Goal: Information Seeking & Learning: Learn about a topic

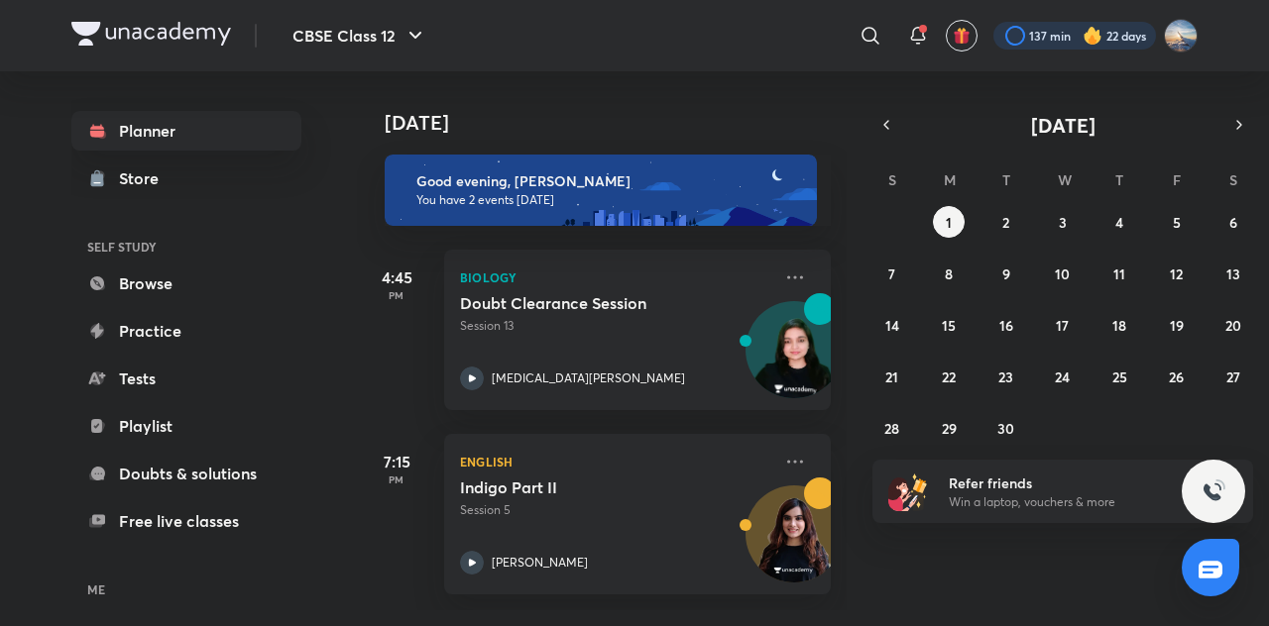
click at [1066, 35] on div at bounding box center [1074, 36] width 163 height 28
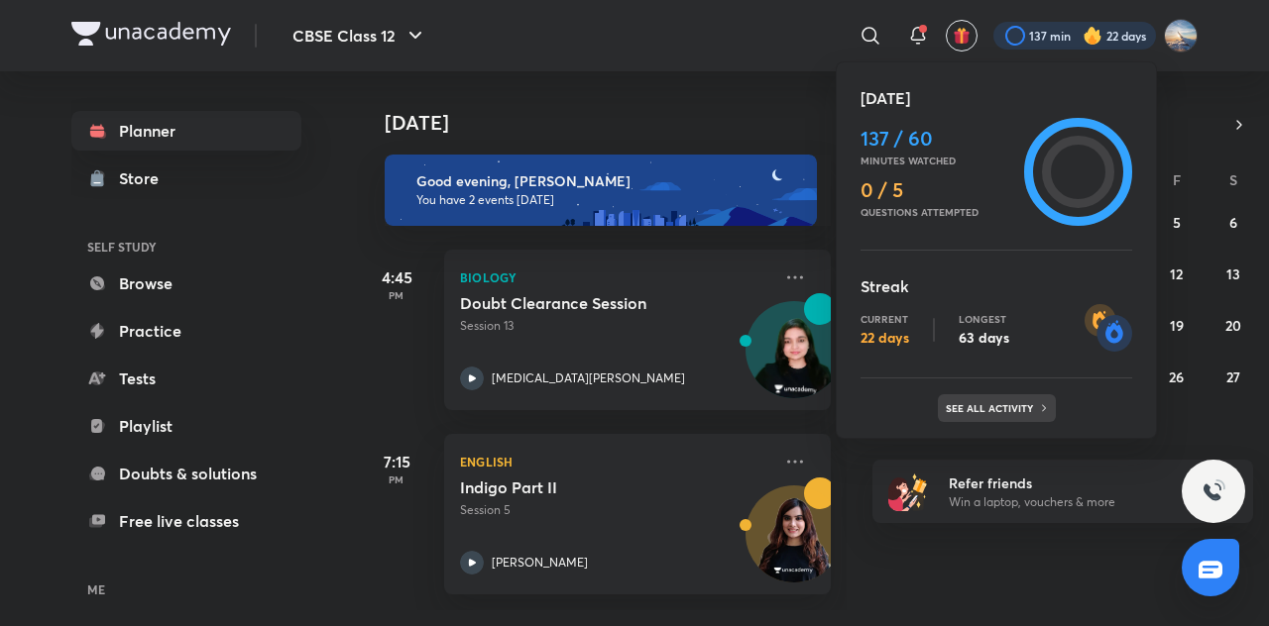
click at [986, 409] on p "See all activity" at bounding box center [992, 408] width 92 height 12
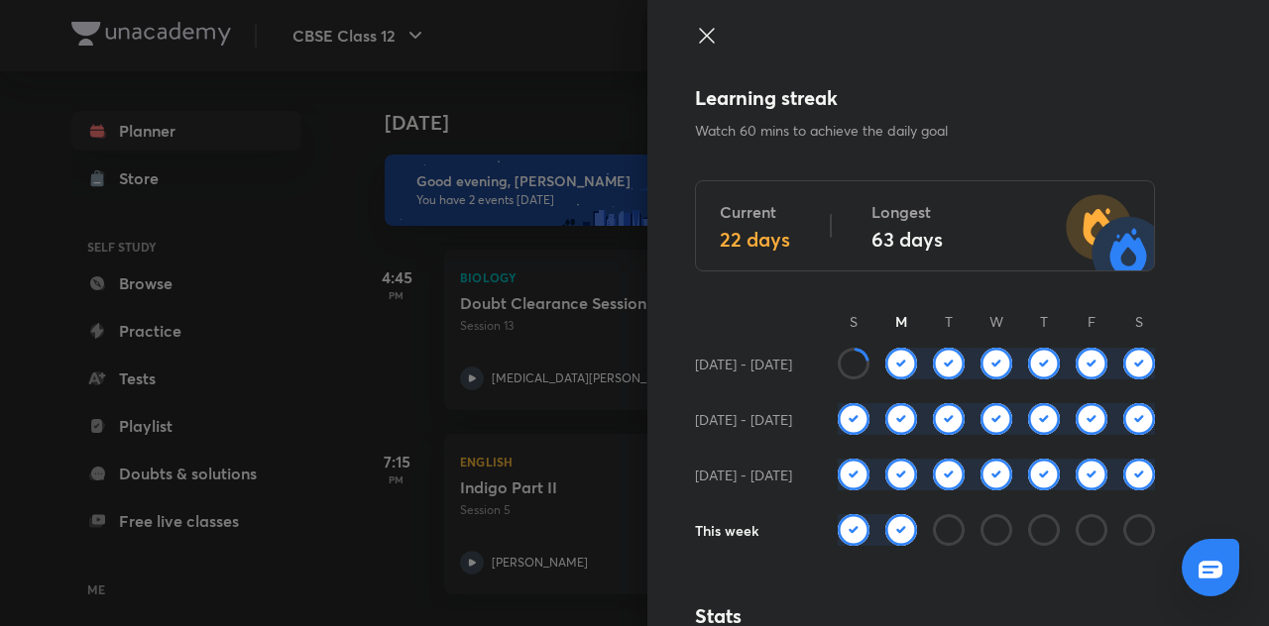
click at [700, 38] on icon at bounding box center [707, 36] width 24 height 24
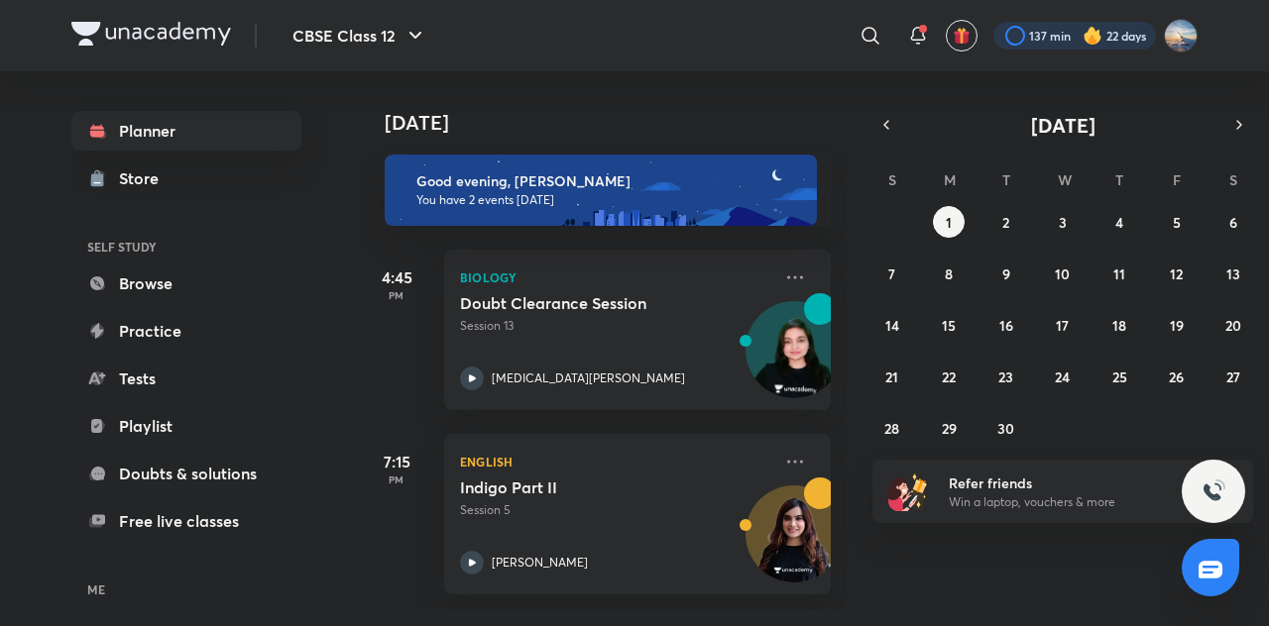
click at [1065, 49] on div at bounding box center [1074, 36] width 163 height 28
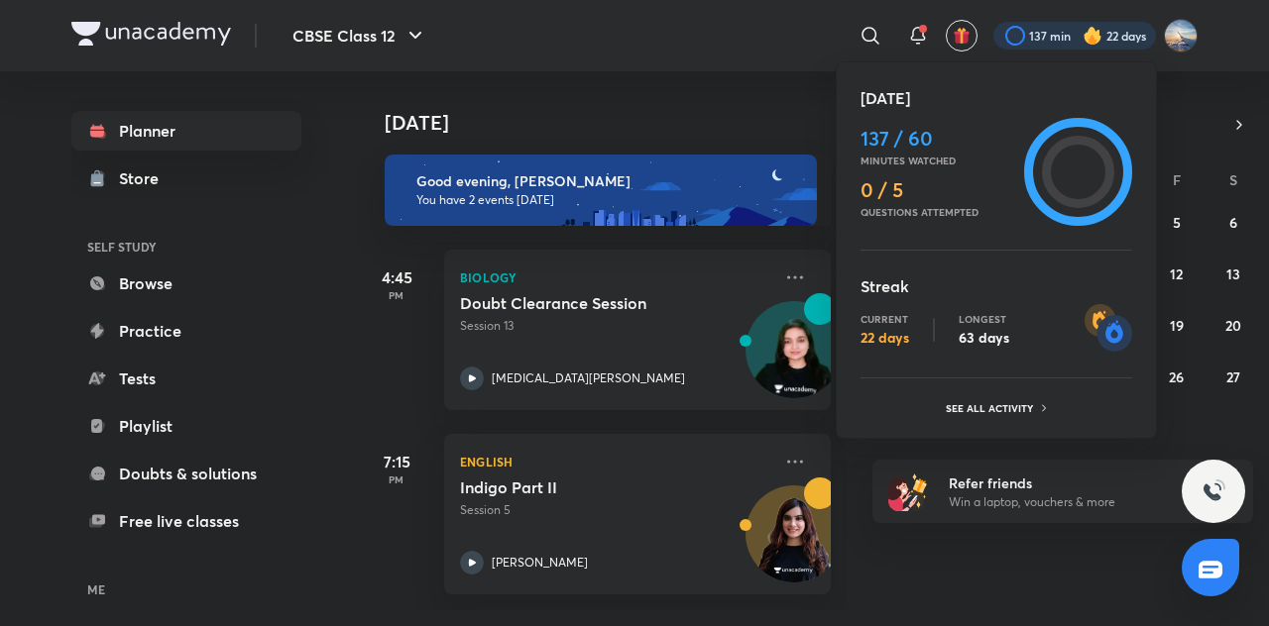
click at [702, 37] on div at bounding box center [634, 313] width 1269 height 626
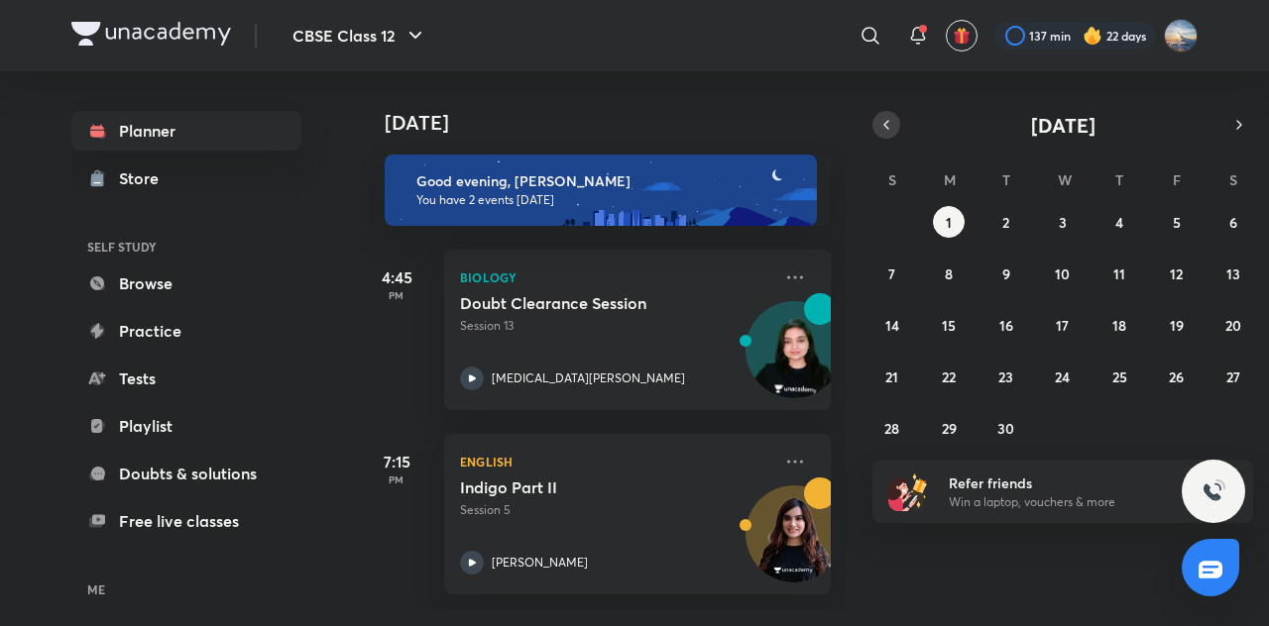
click at [887, 130] on icon "button" at bounding box center [886, 125] width 16 height 18
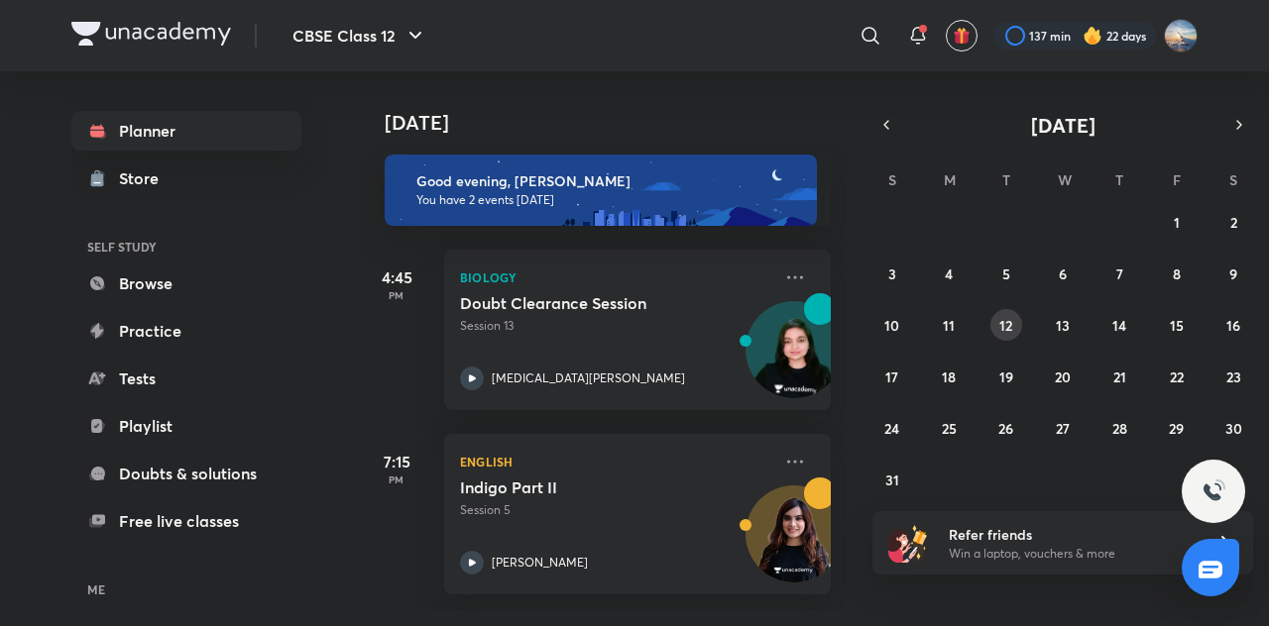
click at [1009, 323] on abbr "12" at bounding box center [1005, 325] width 13 height 19
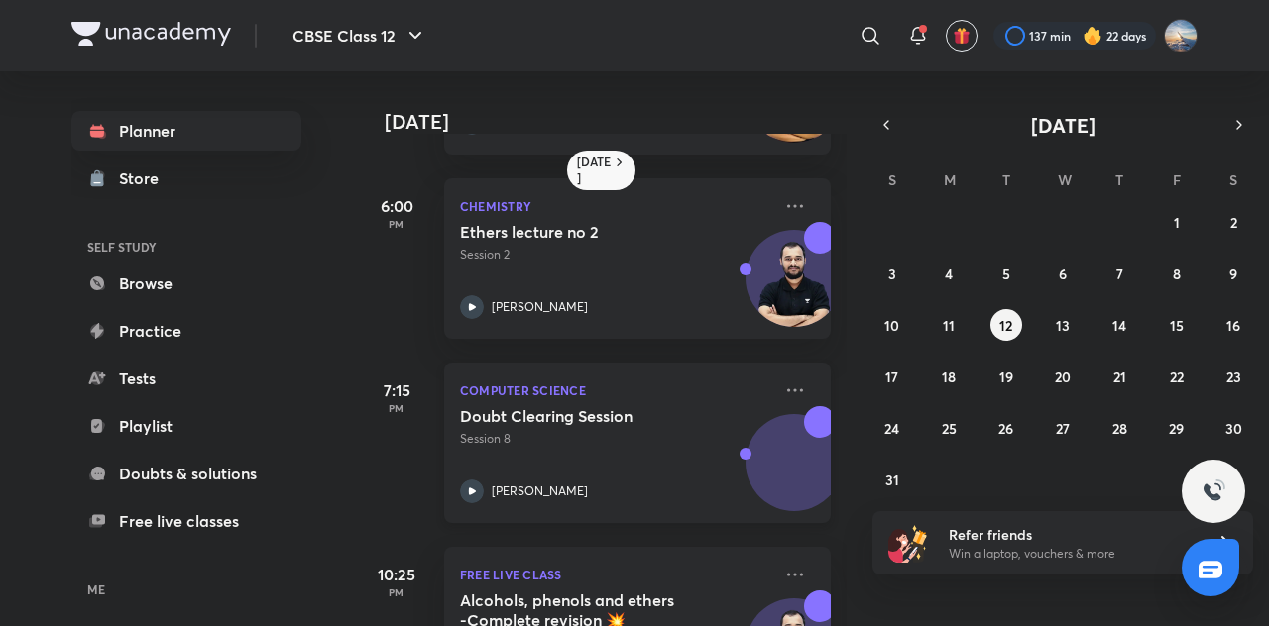
scroll to position [152, 0]
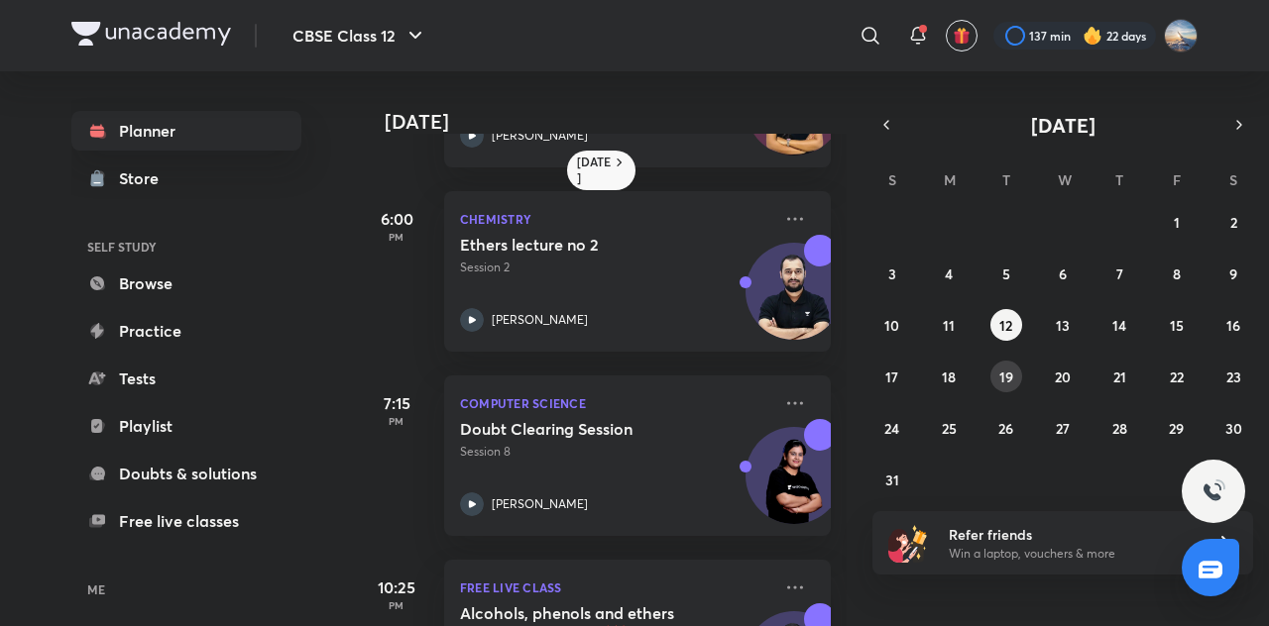
click at [1001, 374] on abbr "19" at bounding box center [1006, 377] width 14 height 19
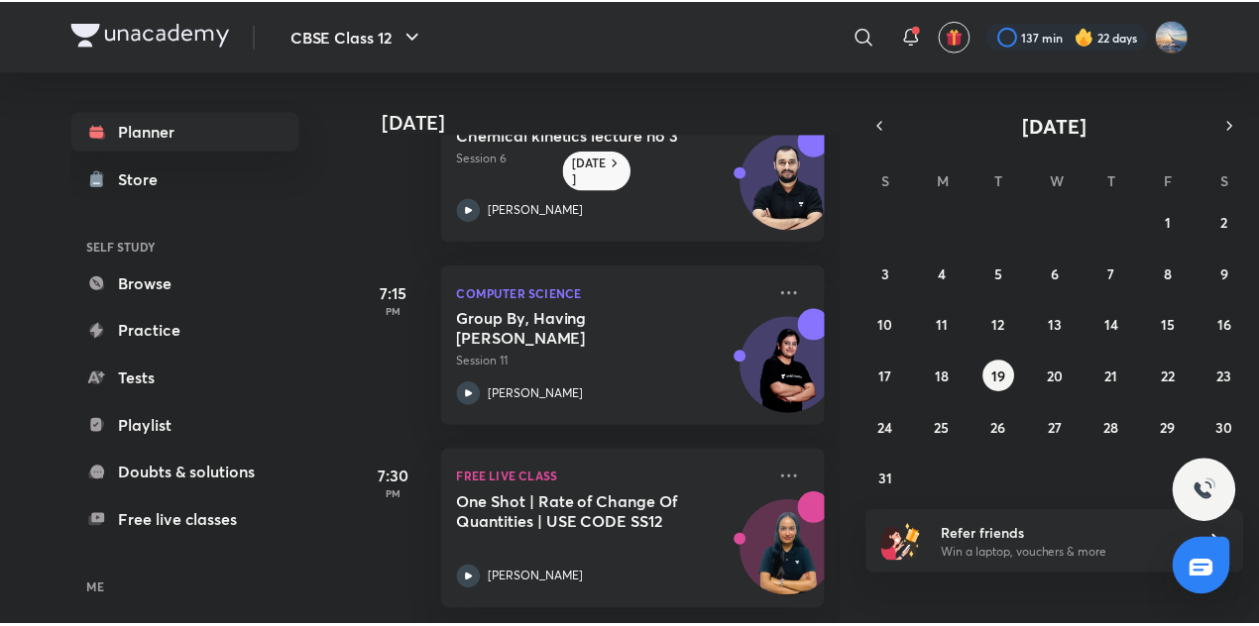
scroll to position [277, 0]
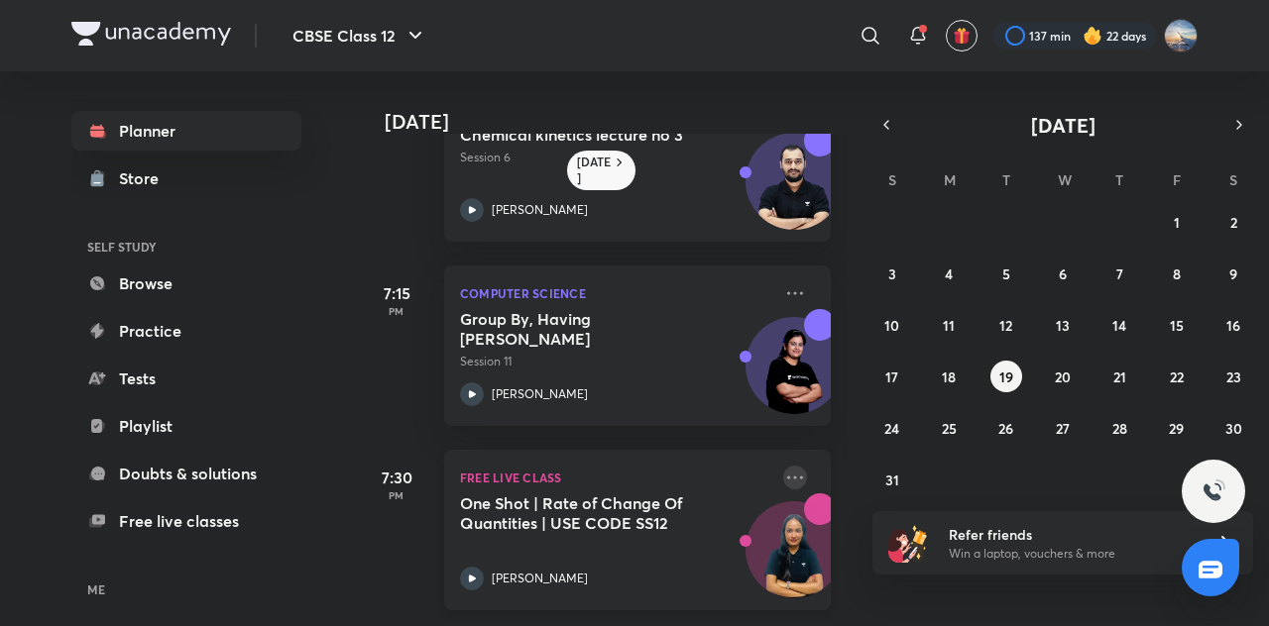
click at [787, 476] on icon at bounding box center [795, 477] width 16 height 3
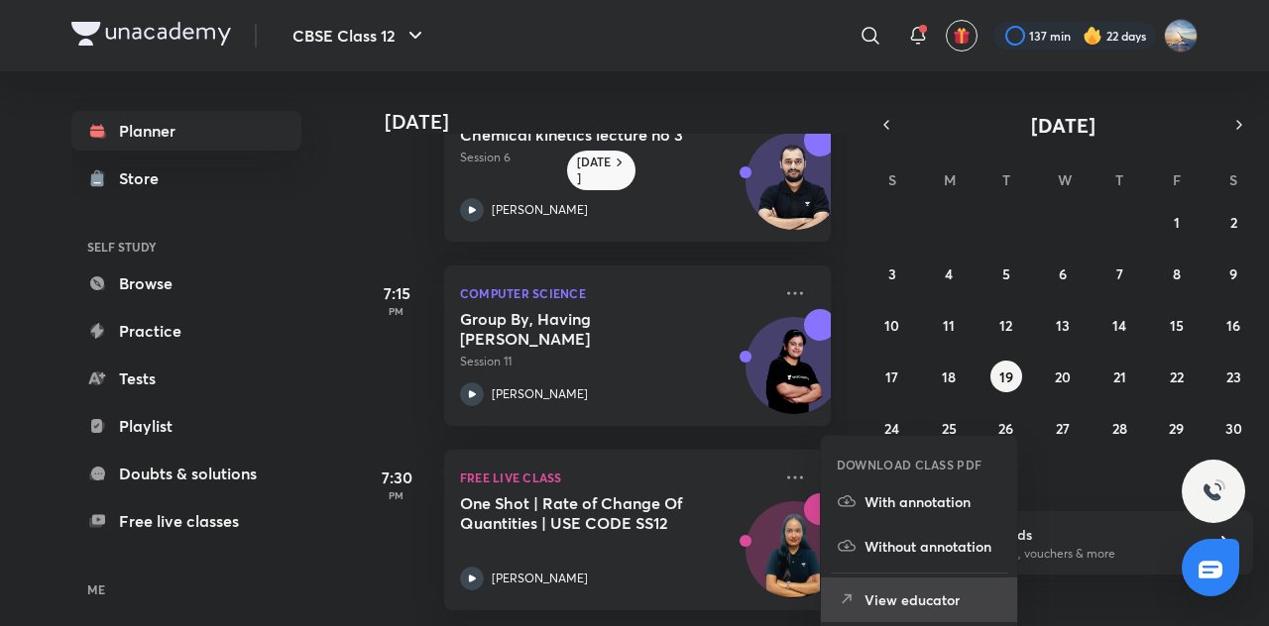
click at [874, 600] on p "View educator" at bounding box center [932, 600] width 137 height 21
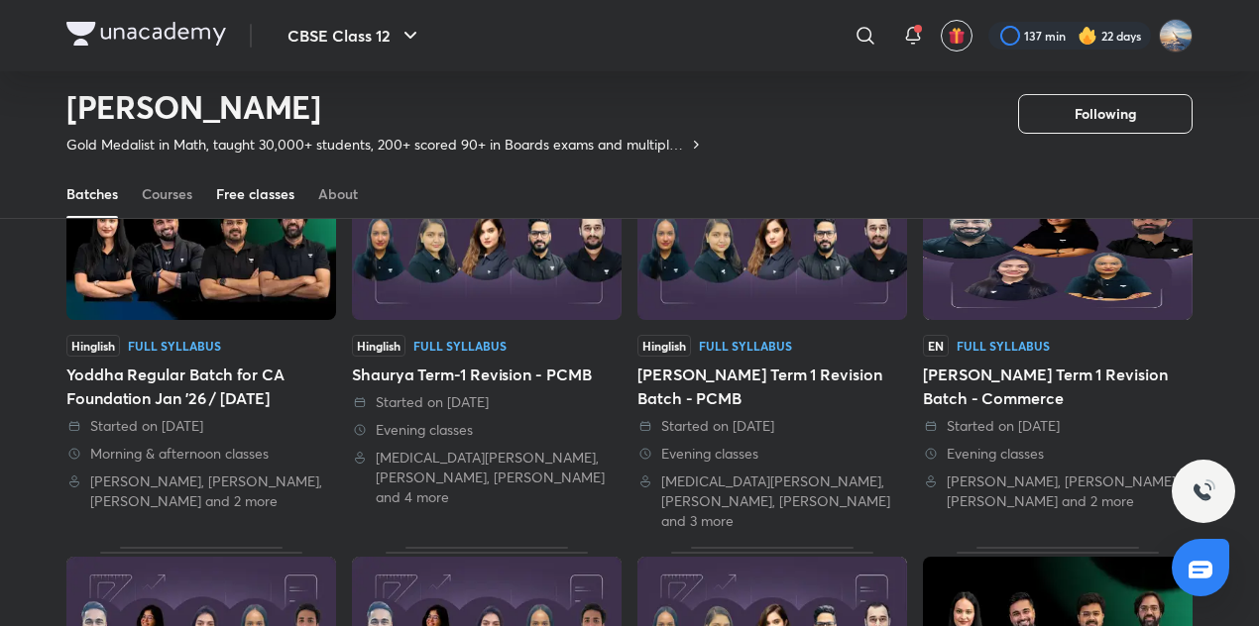
scroll to position [178, 0]
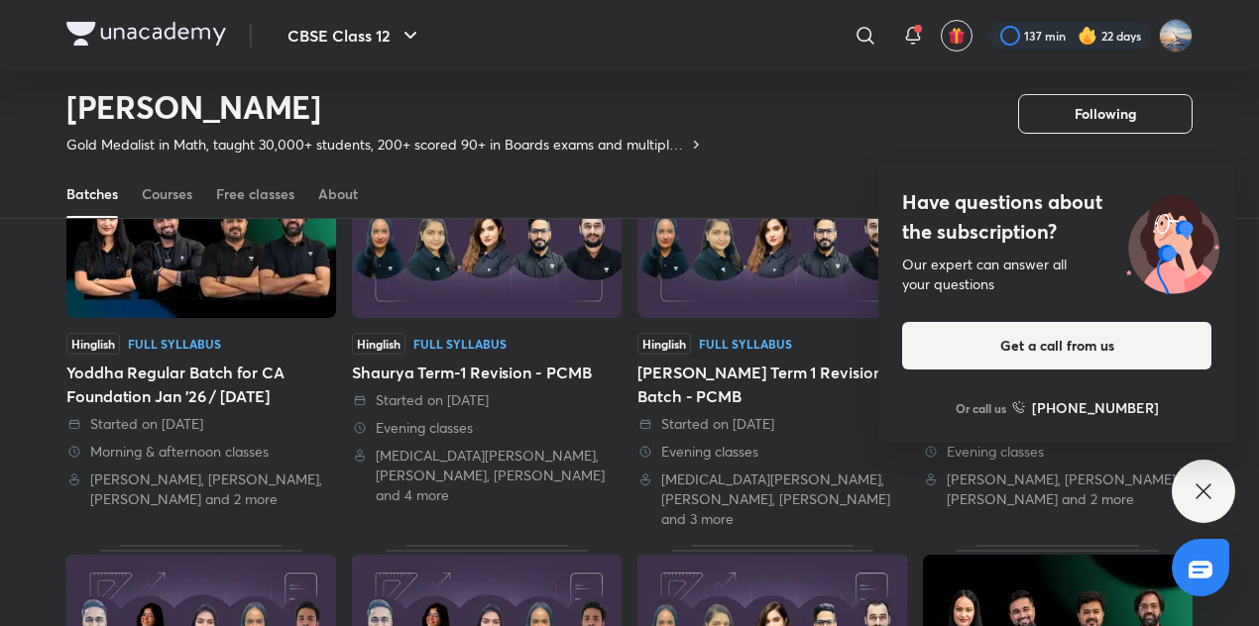
click at [260, 275] on img at bounding box center [201, 241] width 270 height 155
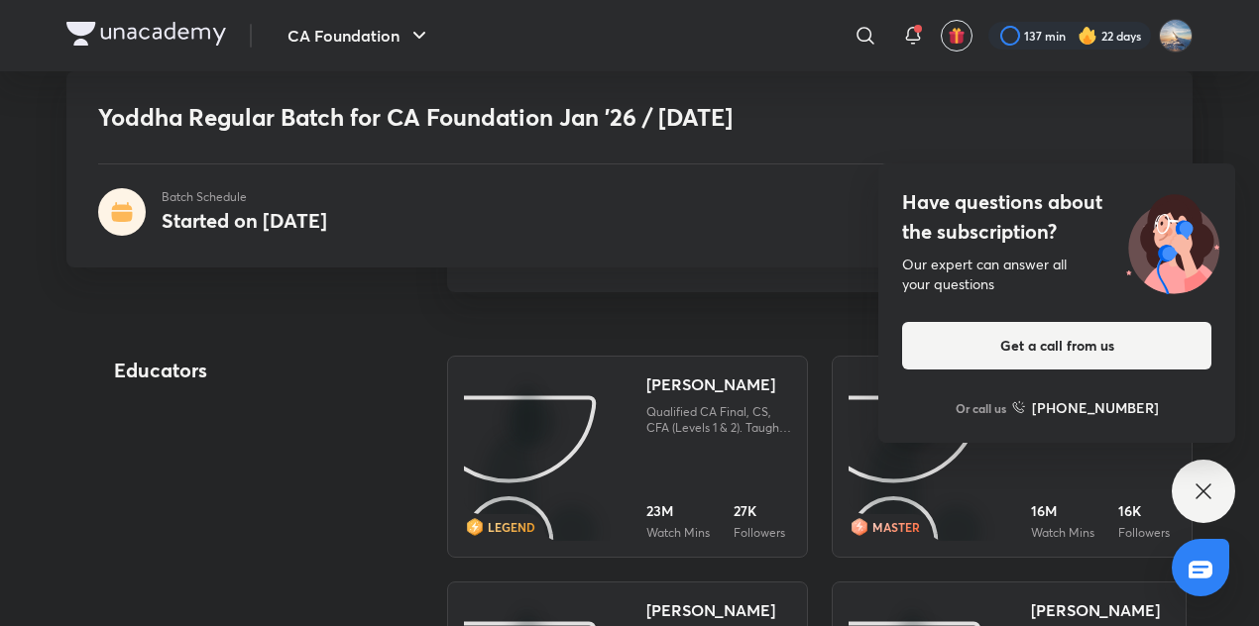
scroll to position [2048, 0]
click at [1179, 503] on div "Have questions about the subscription? Our expert can answer all your questions…" at bounding box center [1203, 491] width 63 height 63
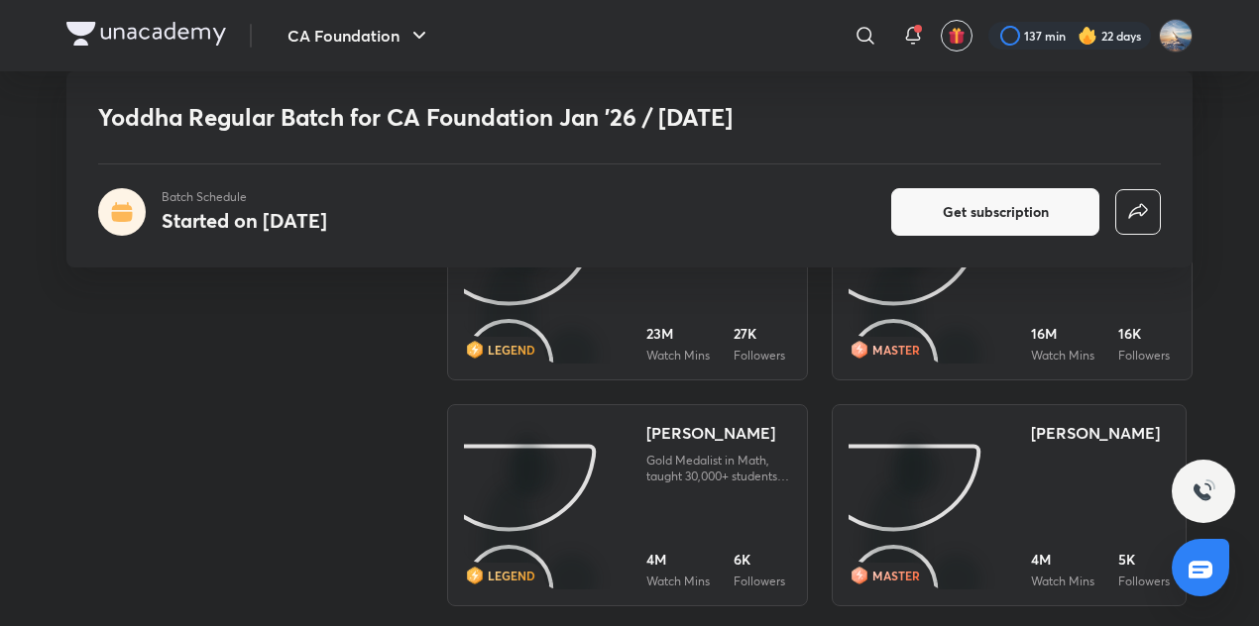
scroll to position [2225, 0]
click at [932, 592] on img at bounding box center [932, 592] width 0 height 0
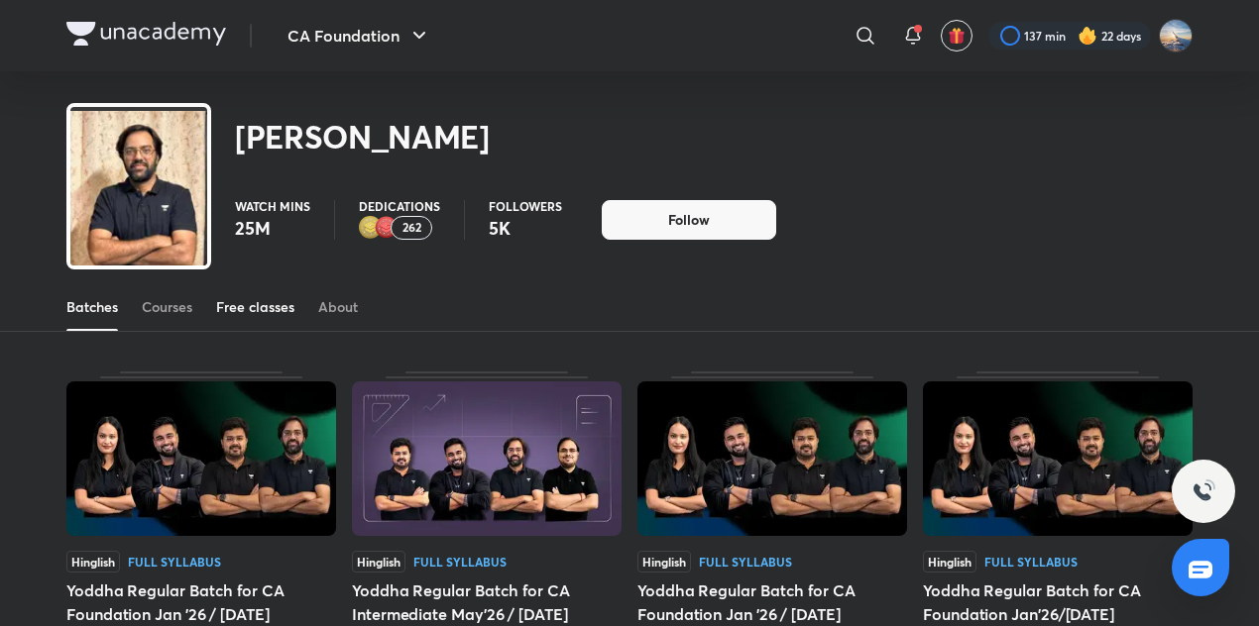
click at [251, 320] on link "Free classes" at bounding box center [255, 307] width 78 height 48
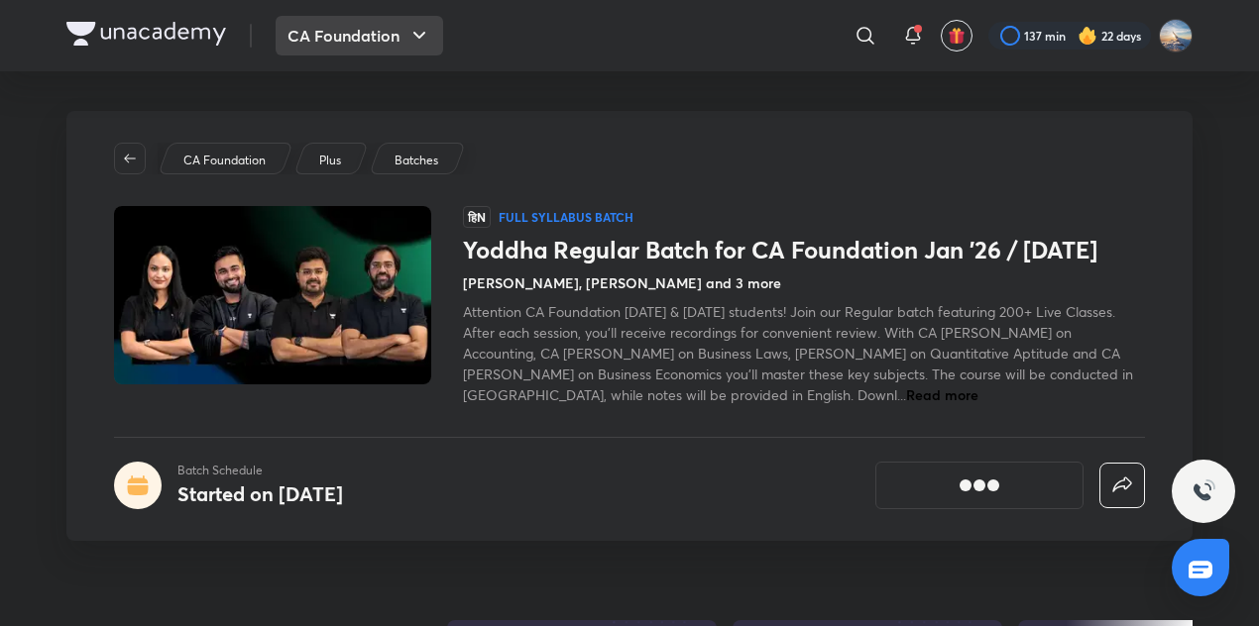
click at [358, 34] on button "CA Foundation" at bounding box center [360, 36] width 168 height 40
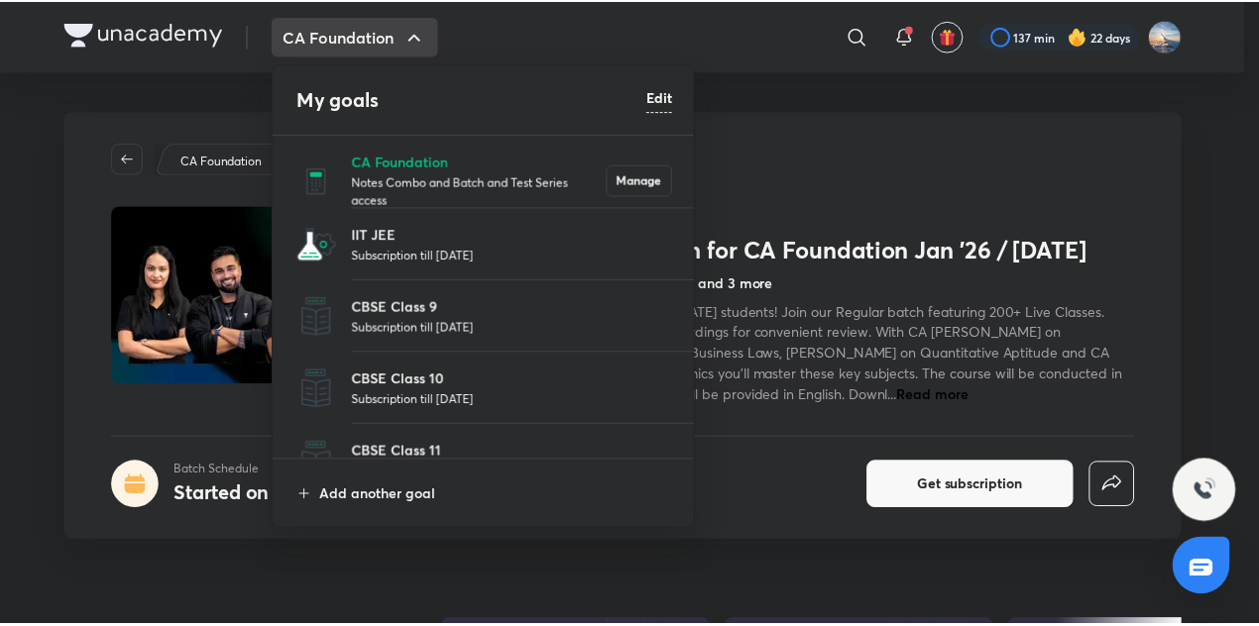
scroll to position [100, 0]
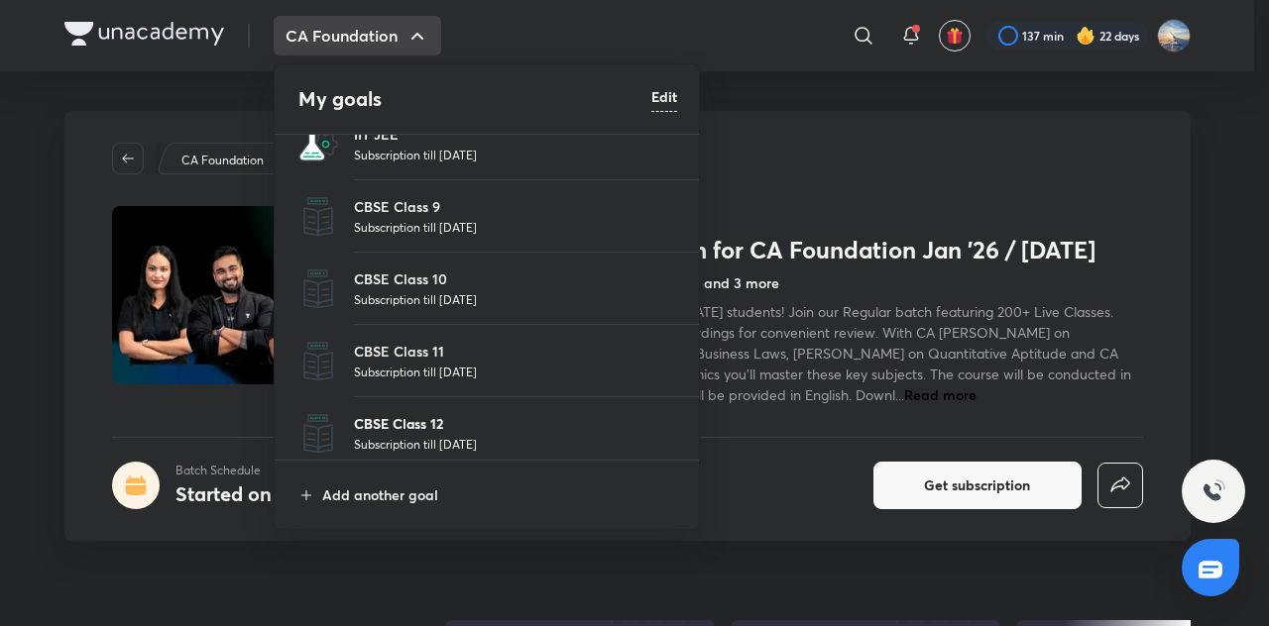
click at [432, 425] on p "CBSE Class 12" at bounding box center [515, 423] width 323 height 21
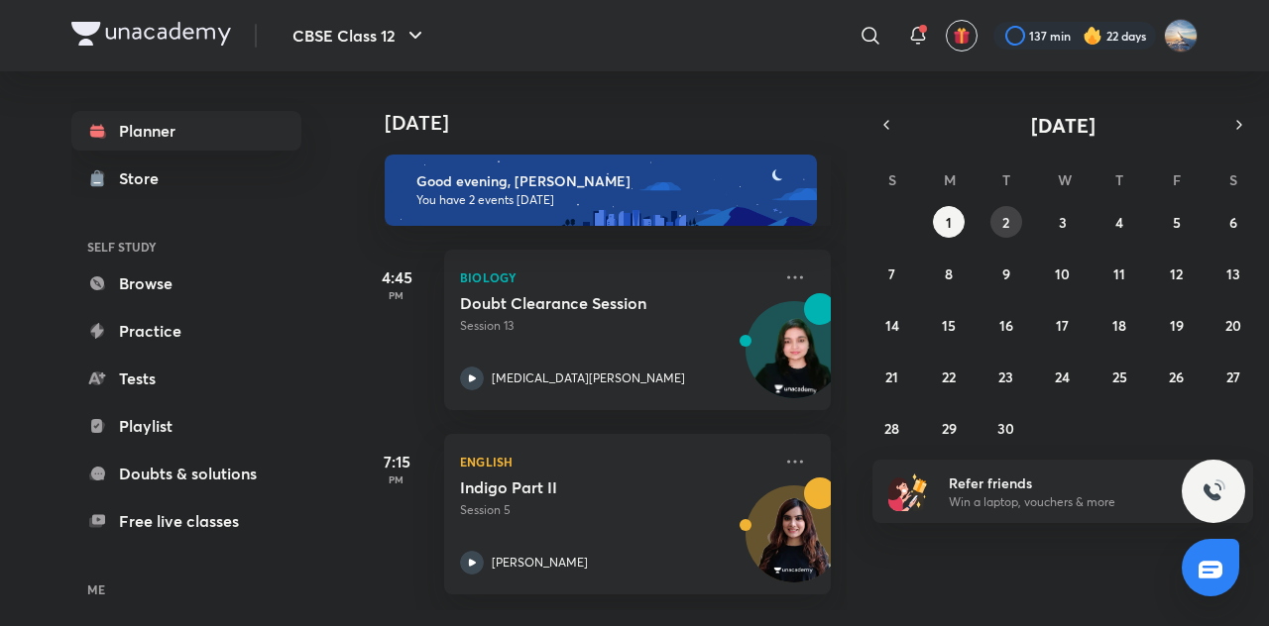
click at [1006, 230] on abbr "2" at bounding box center [1005, 222] width 7 height 19
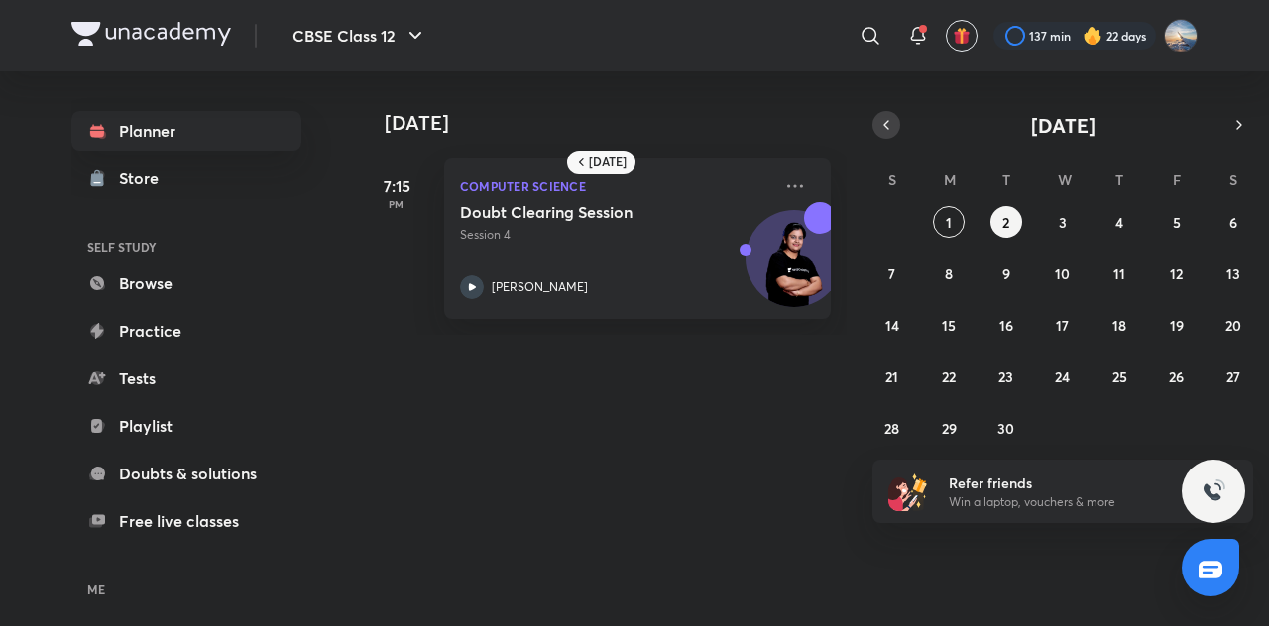
click at [882, 135] on button "button" at bounding box center [886, 125] width 28 height 28
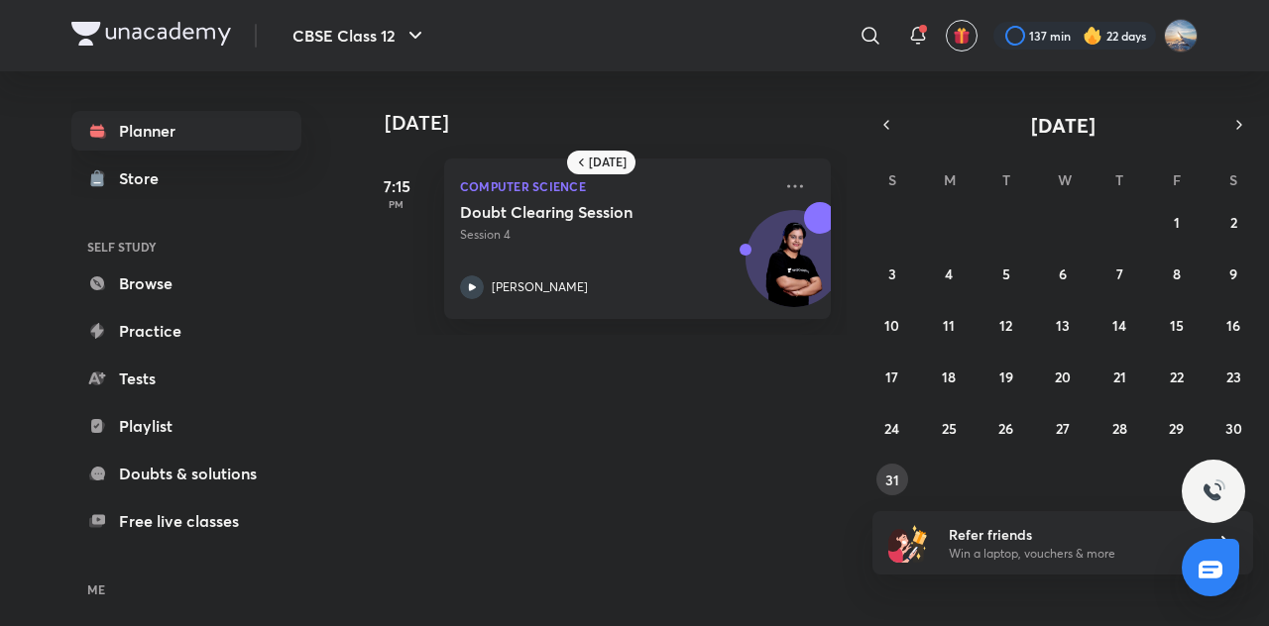
click at [894, 487] on abbr "31" at bounding box center [892, 480] width 14 height 19
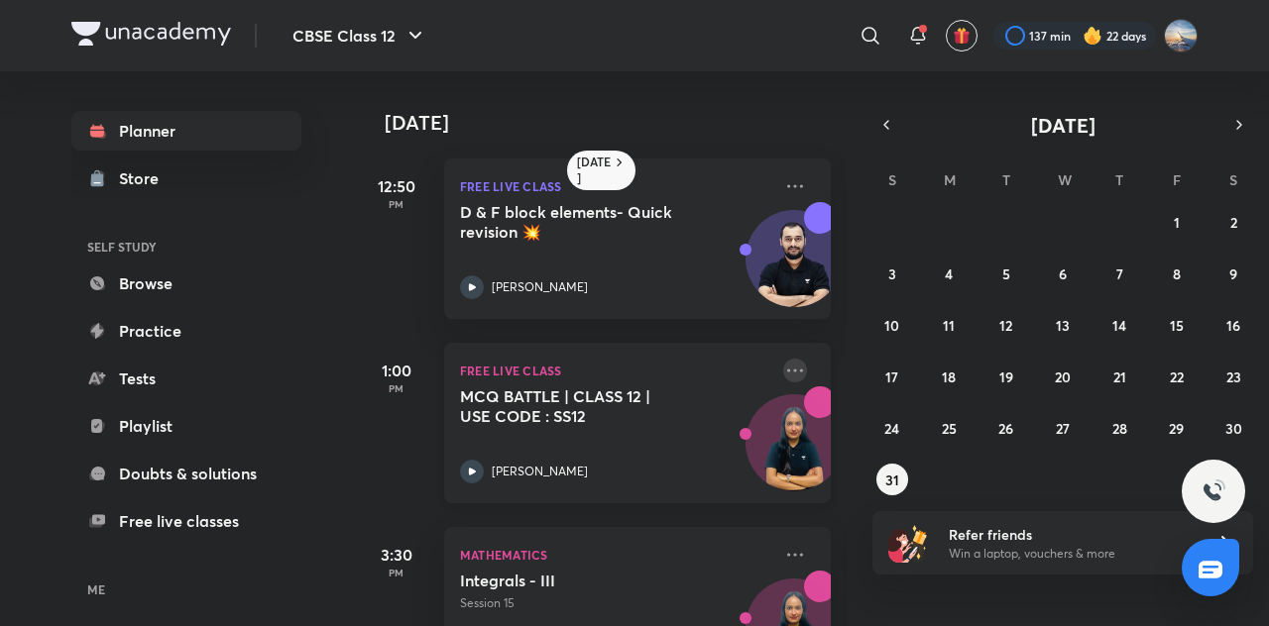
click at [783, 370] on icon at bounding box center [795, 371] width 24 height 24
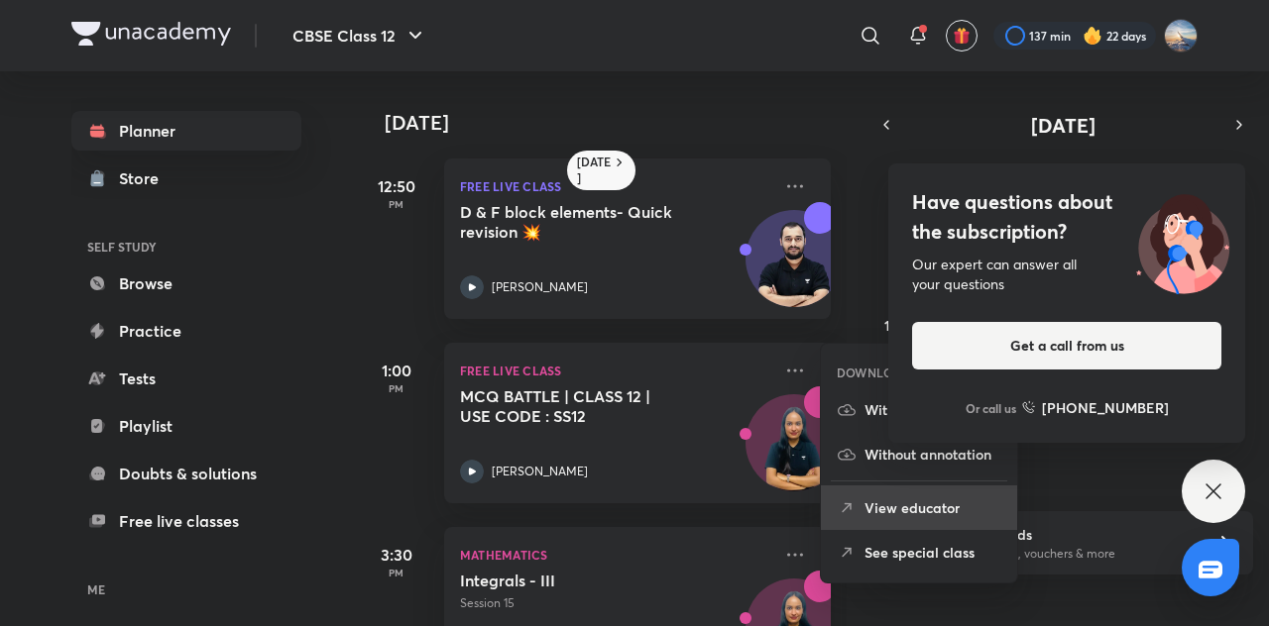
click at [887, 514] on p "View educator" at bounding box center [932, 508] width 137 height 21
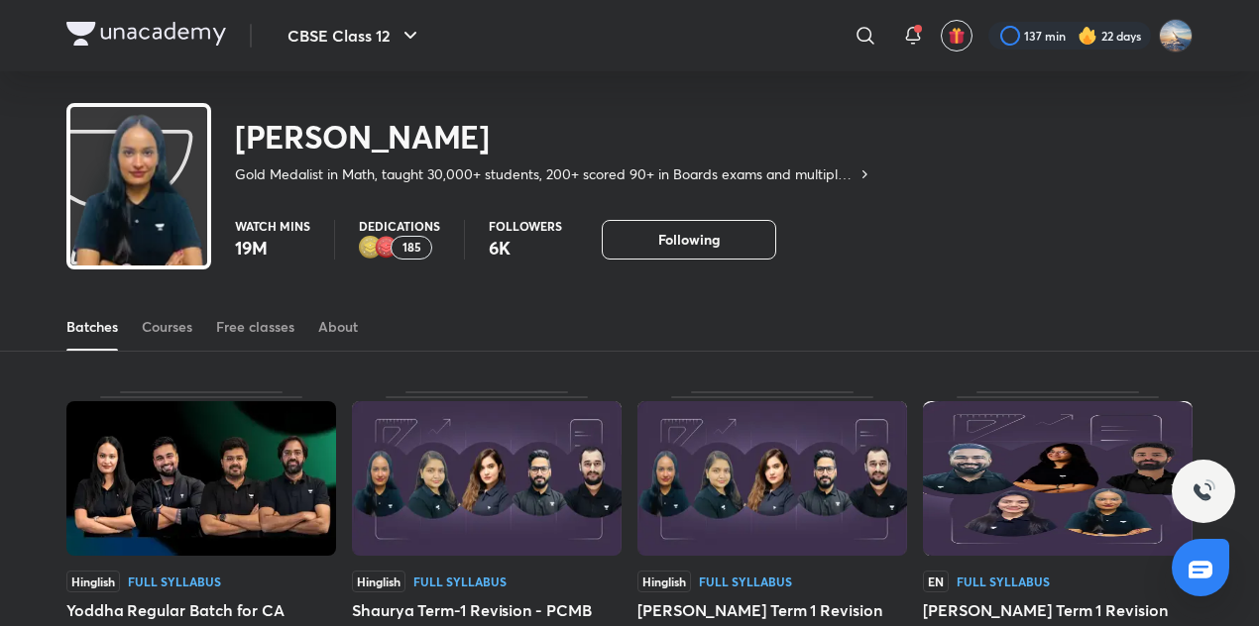
click at [864, 171] on icon at bounding box center [864, 175] width 16 height 16
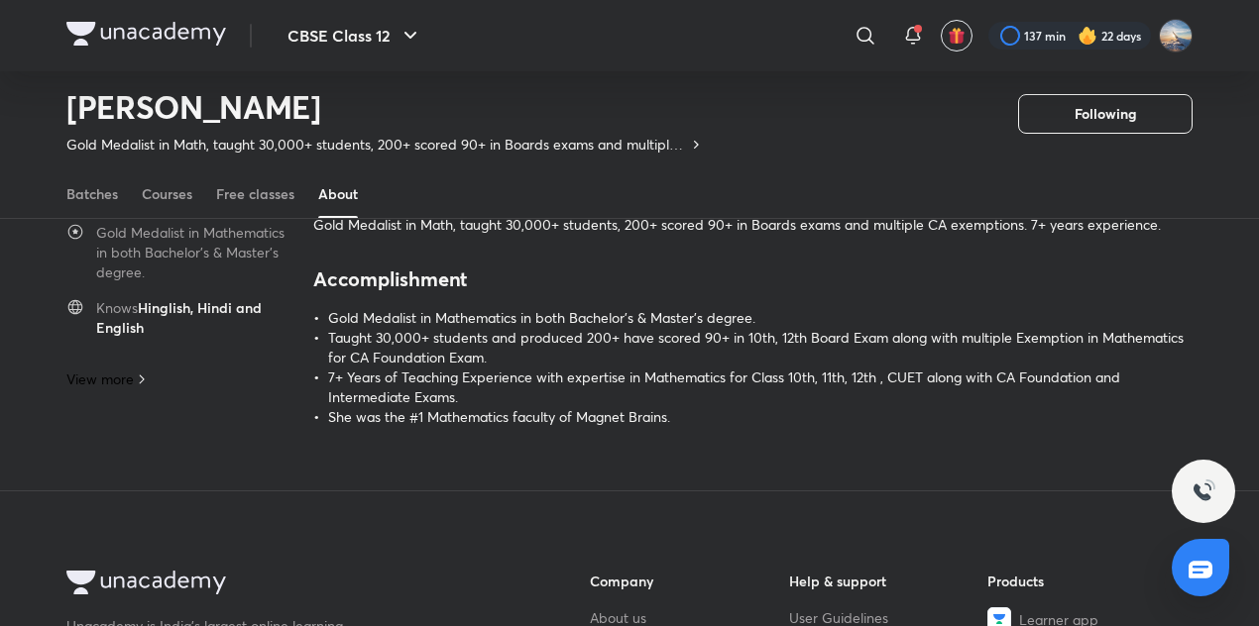
scroll to position [153, 0]
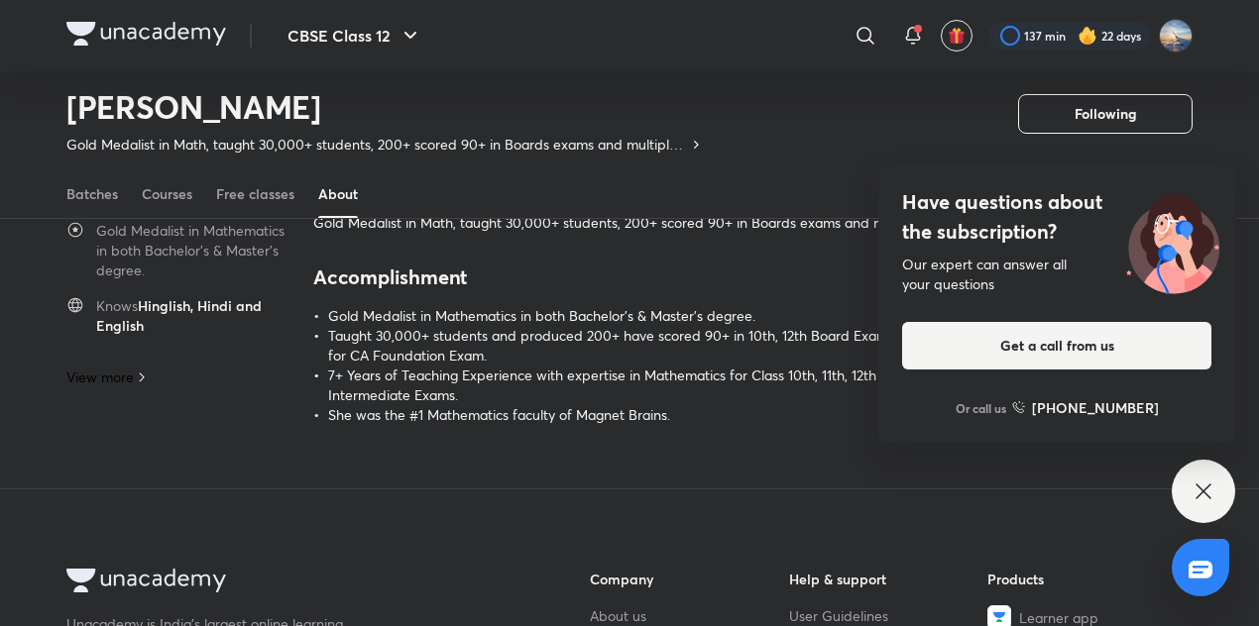
click at [1190, 485] on div "Have questions about the subscription? Our expert can answer all your questions…" at bounding box center [1203, 491] width 63 height 63
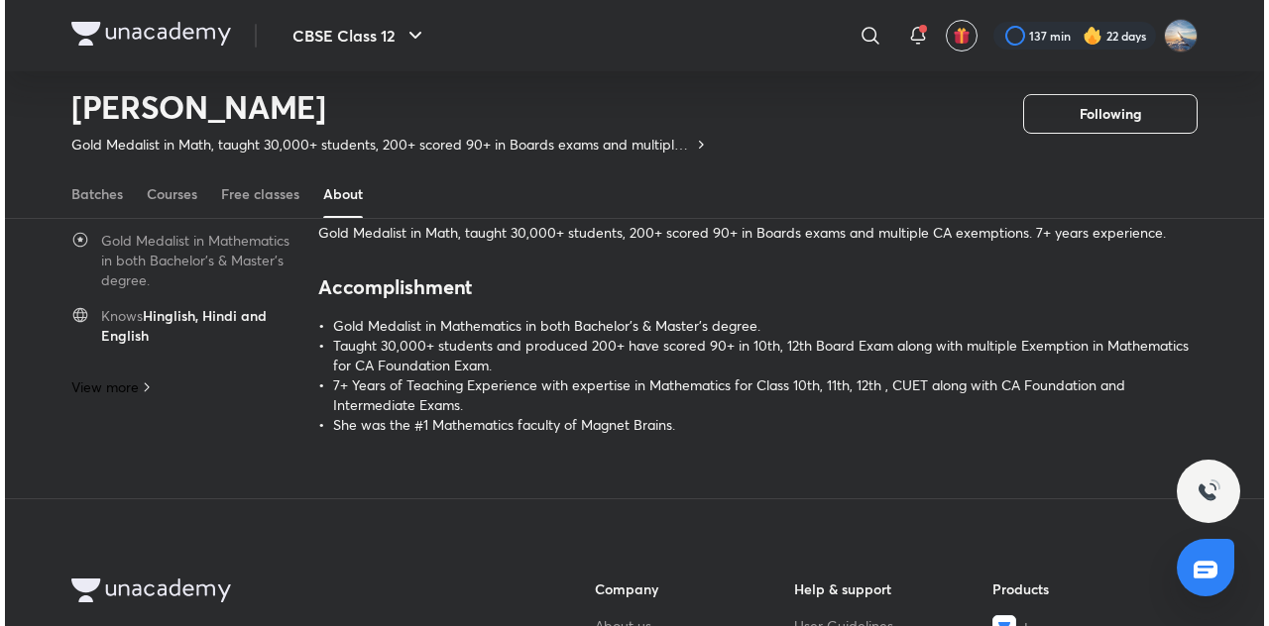
scroll to position [145, 0]
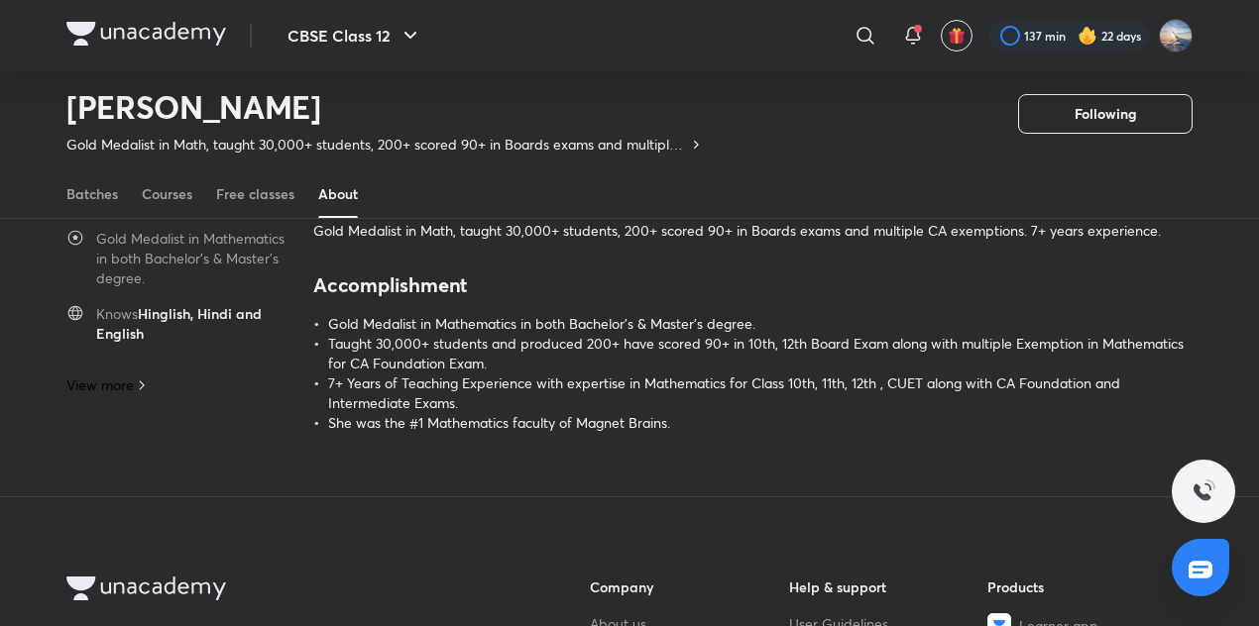
click at [121, 389] on p "View more" at bounding box center [99, 386] width 67 height 20
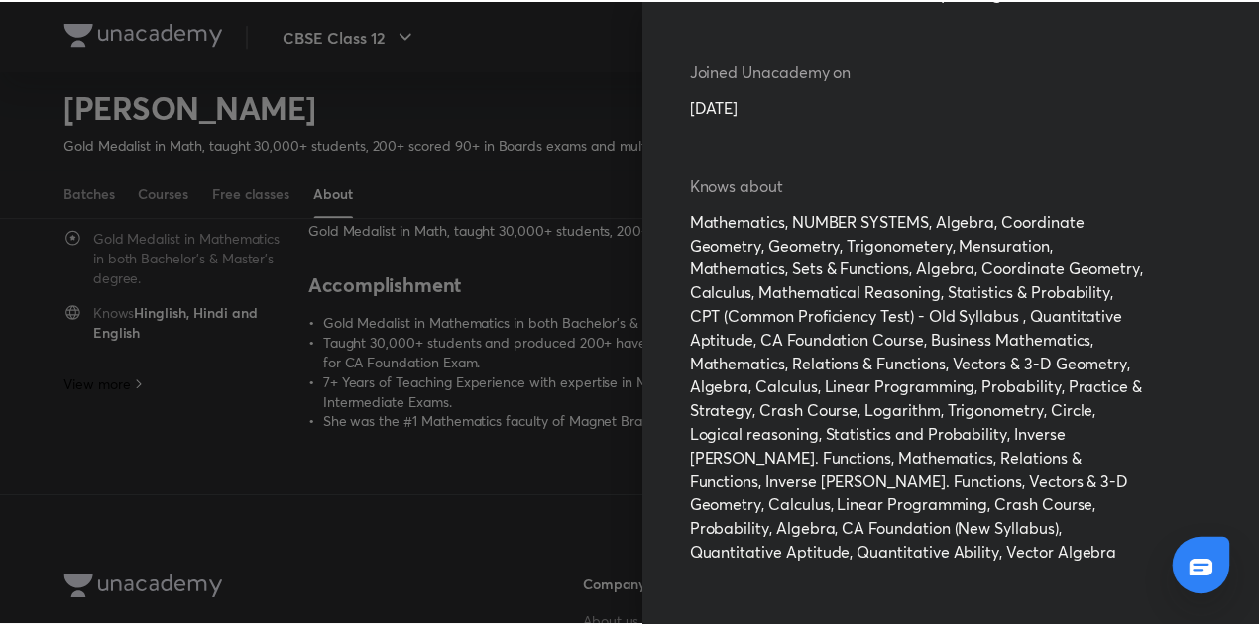
scroll to position [557, 0]
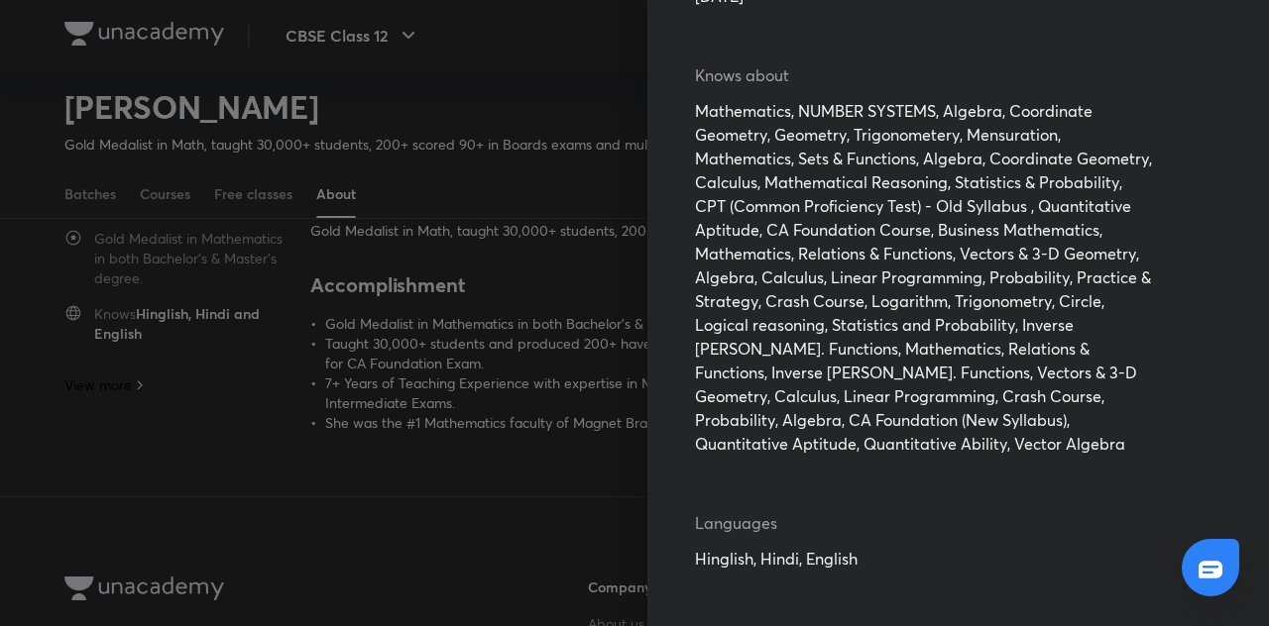
click at [581, 375] on div at bounding box center [634, 313] width 1269 height 626
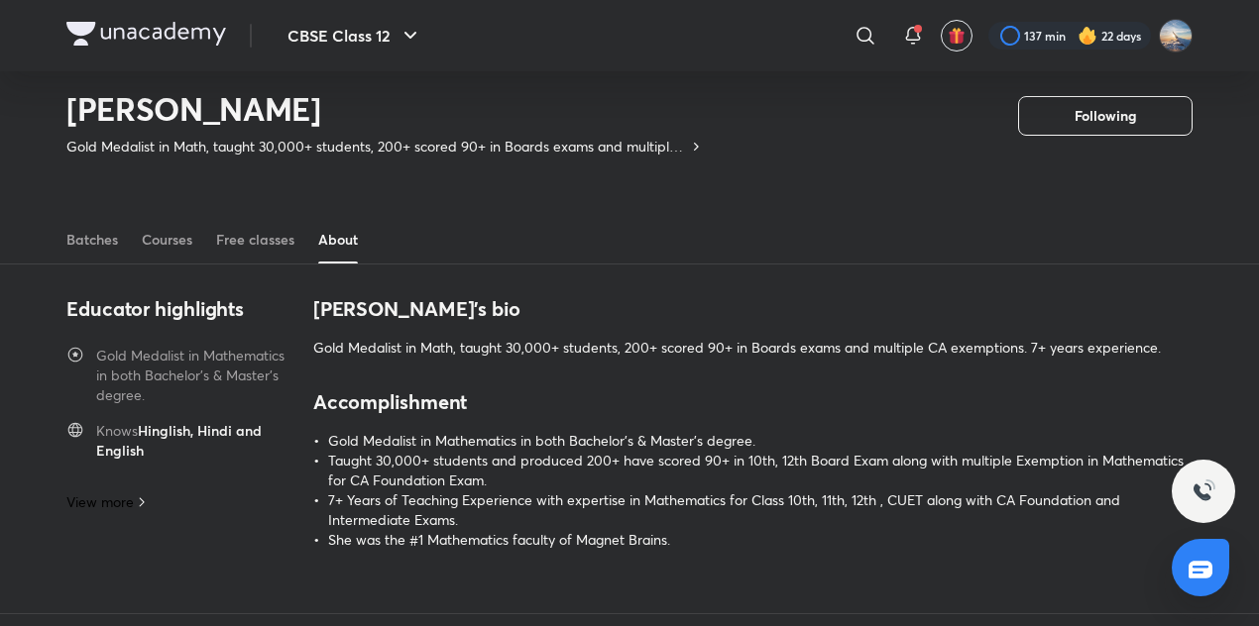
scroll to position [28, 0]
click at [164, 242] on div "Courses" at bounding box center [167, 240] width 51 height 20
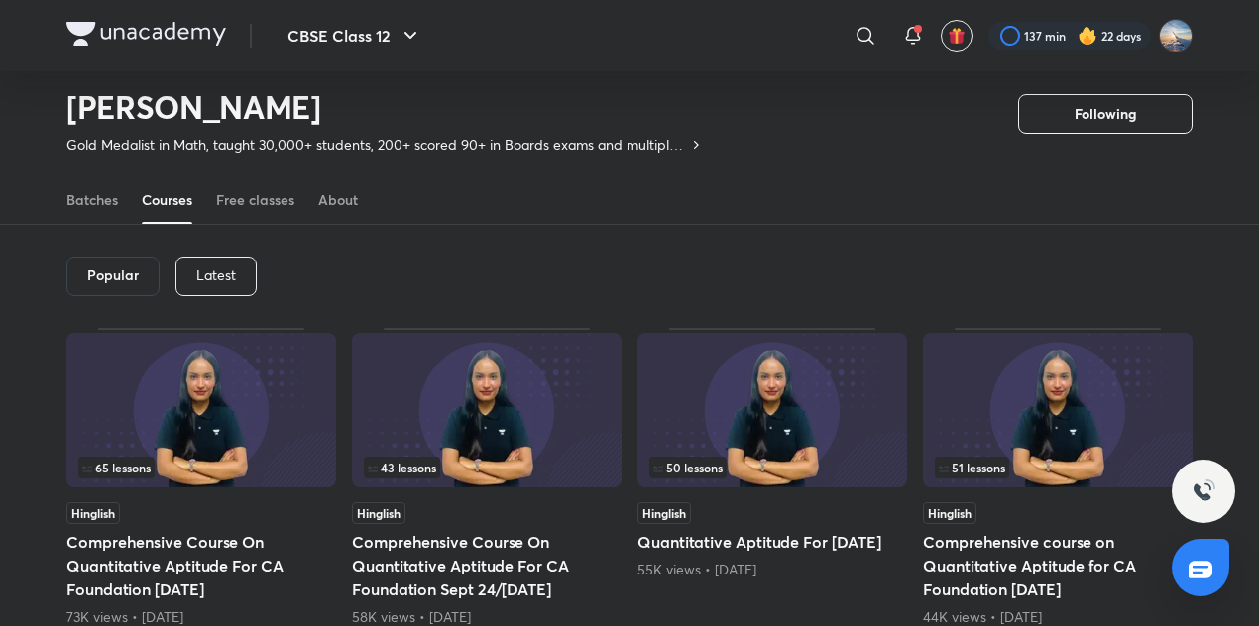
scroll to position [67, 0]
click at [220, 286] on div "Latest" at bounding box center [215, 277] width 81 height 40
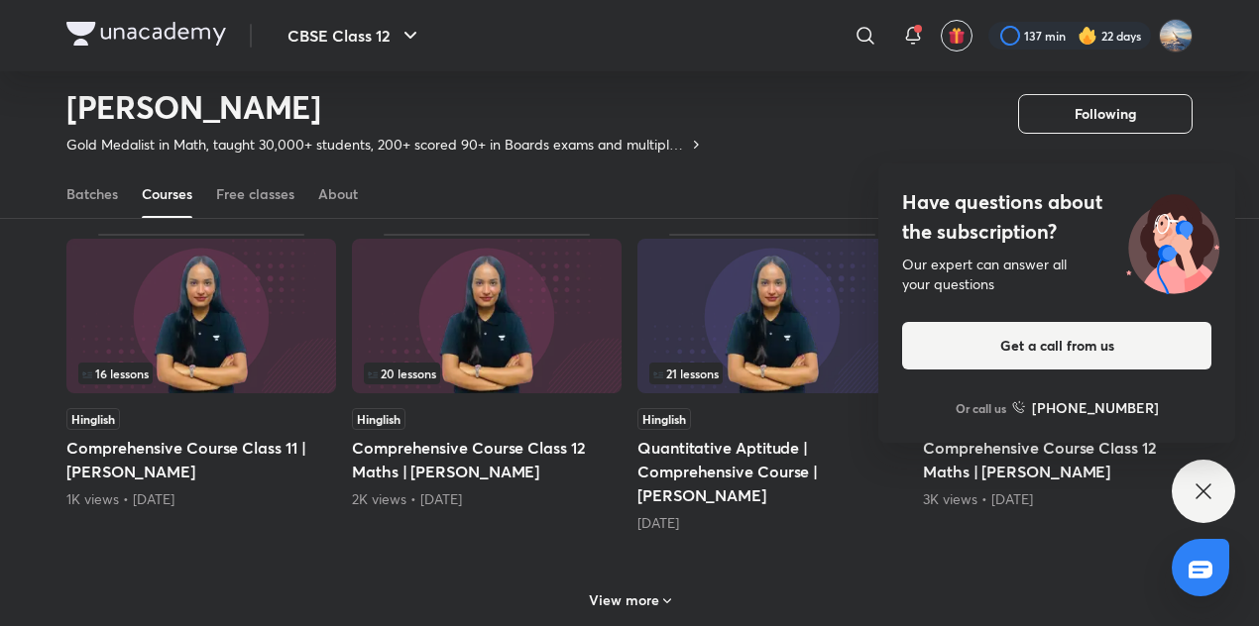
scroll to position [848, 0]
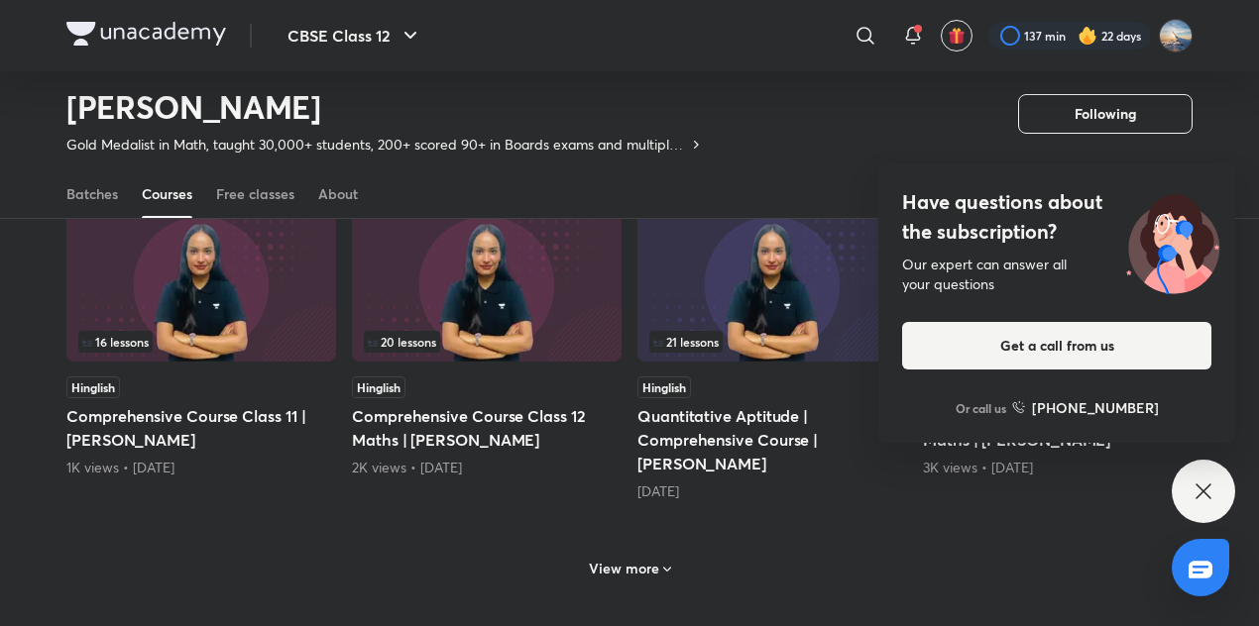
click at [1203, 488] on icon at bounding box center [1203, 492] width 24 height 24
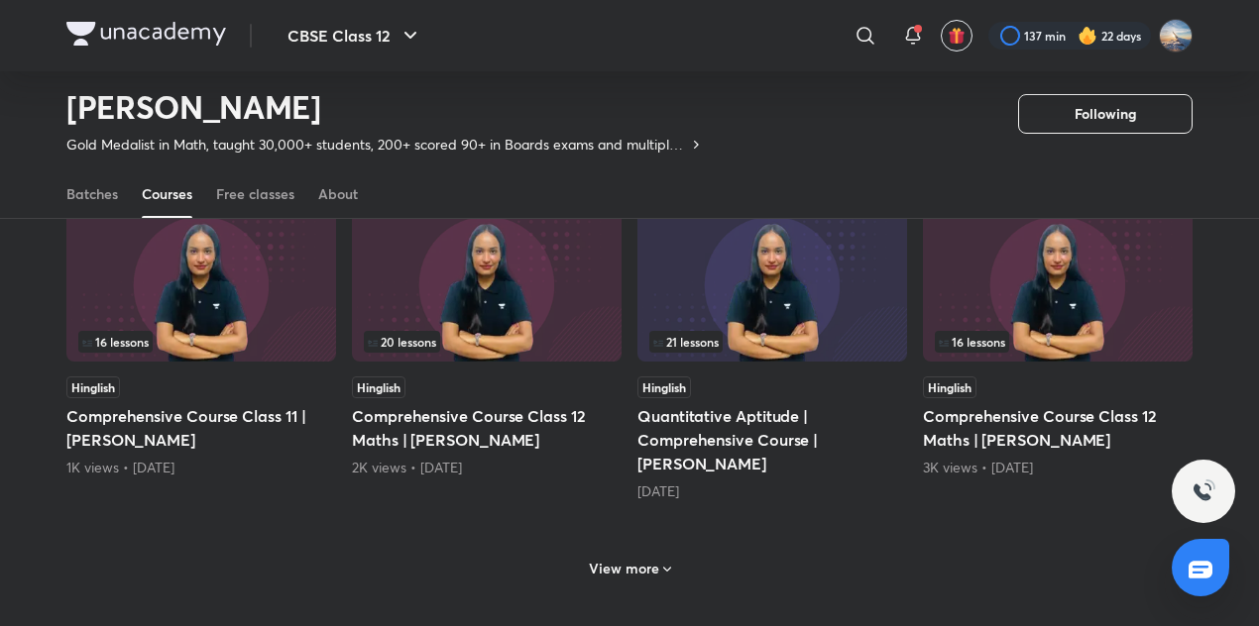
click at [659, 571] on icon at bounding box center [667, 570] width 16 height 16
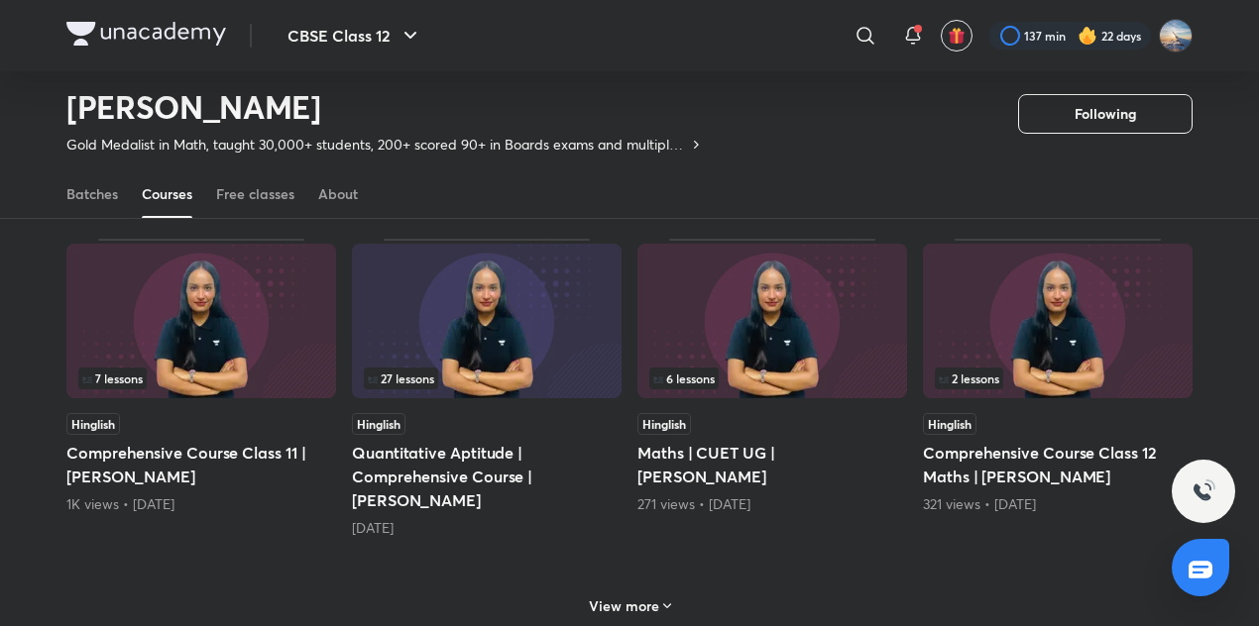
scroll to position [1808, 0]
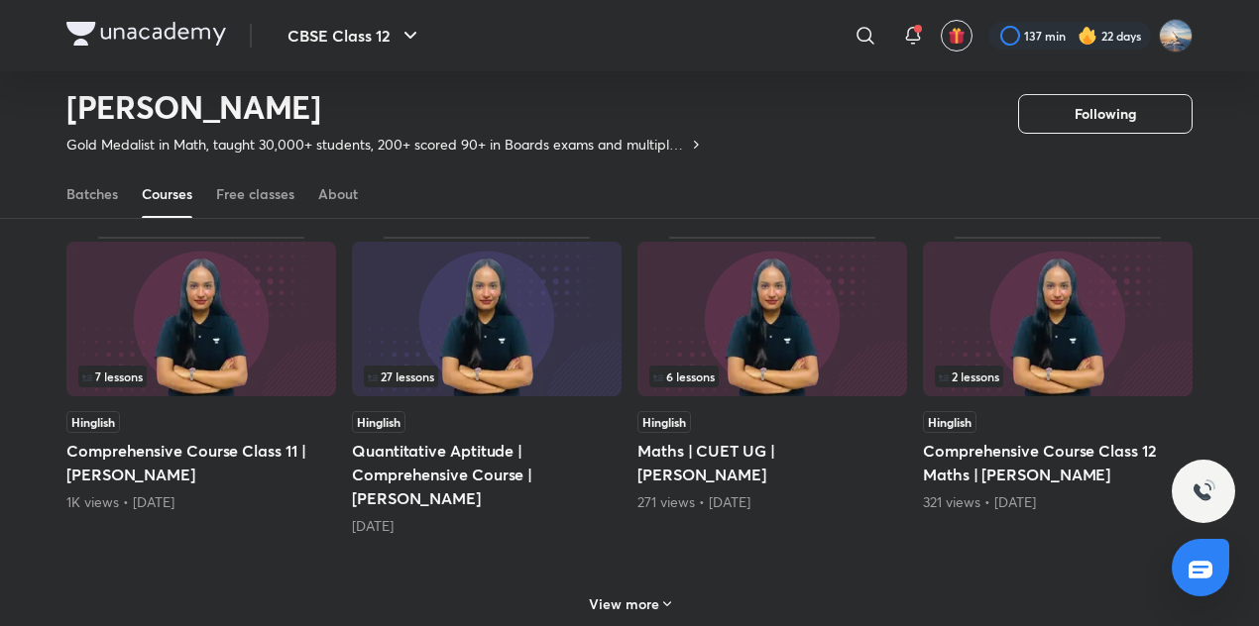
click at [633, 600] on h6 "View more" at bounding box center [624, 605] width 70 height 20
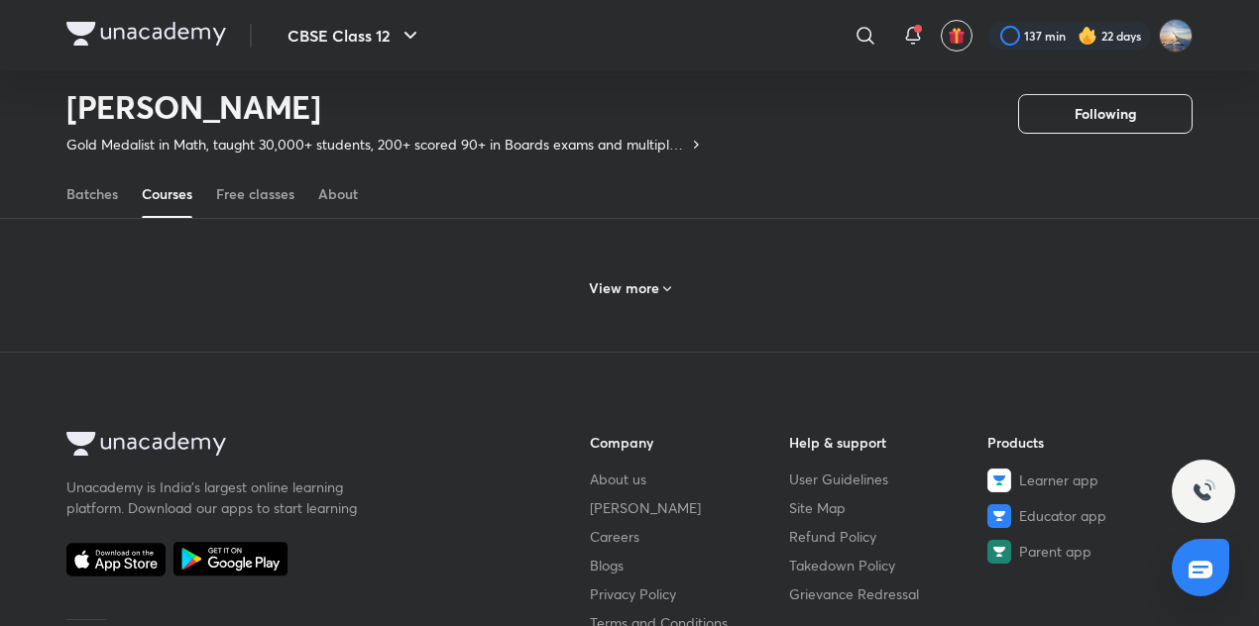
scroll to position [3126, 0]
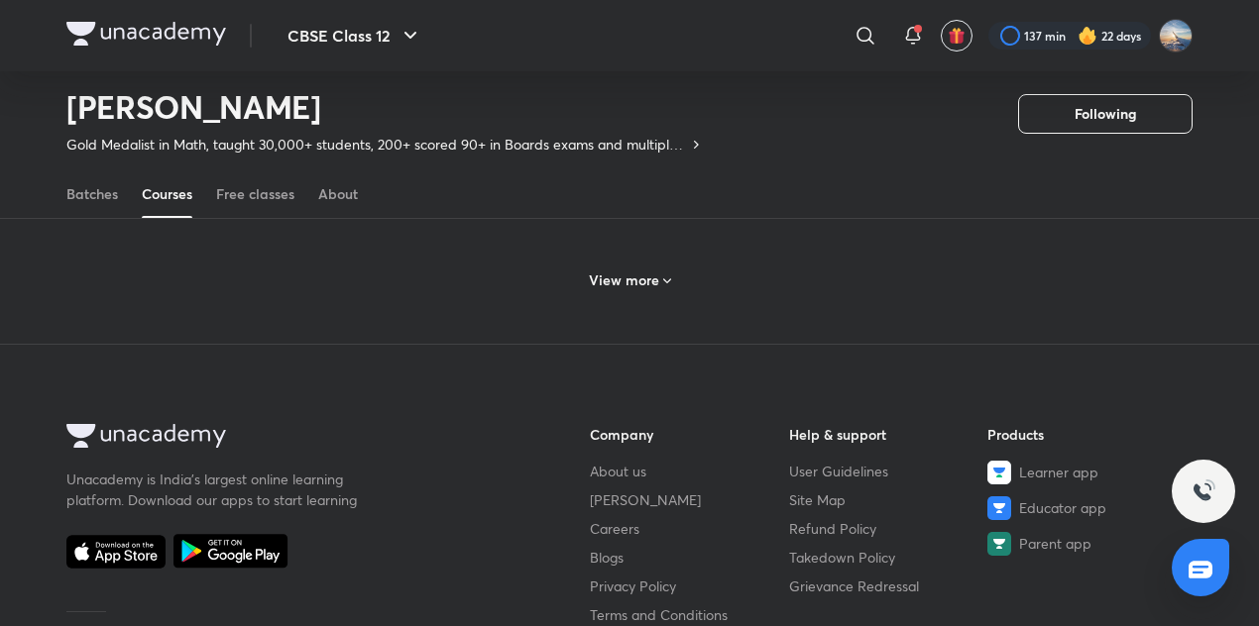
click at [622, 282] on h6 "View more" at bounding box center [624, 281] width 70 height 20
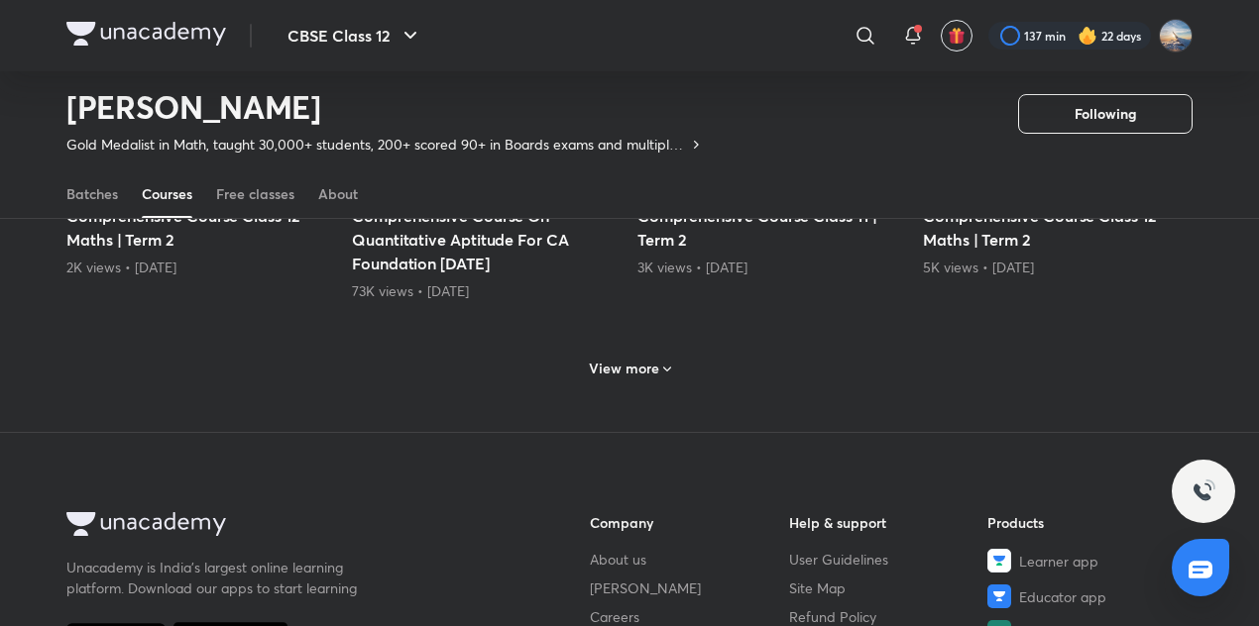
scroll to position [4032, 0]
click at [628, 372] on h6 "View more" at bounding box center [624, 369] width 70 height 20
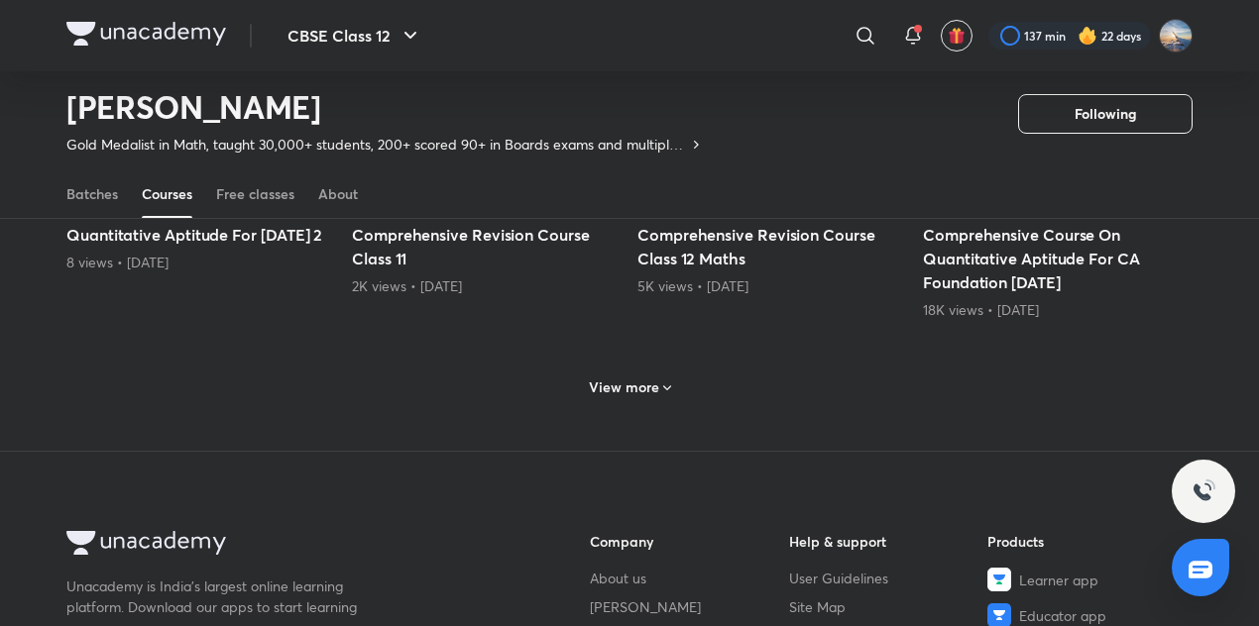
scroll to position [4994, 0]
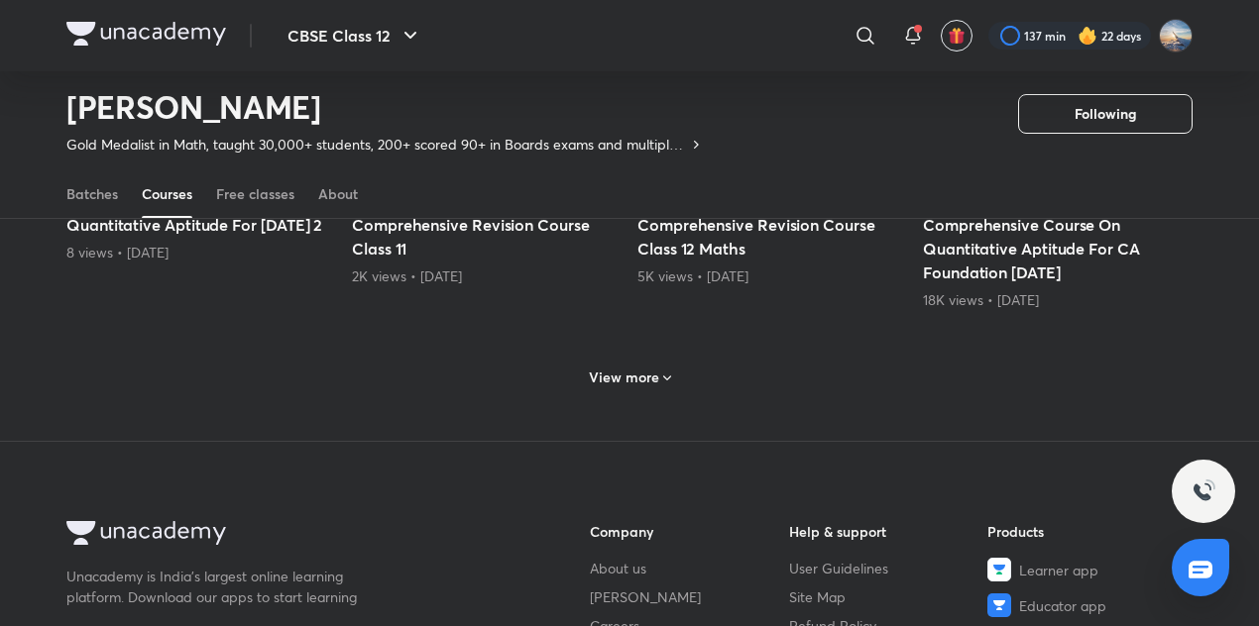
click at [626, 380] on h6 "View more" at bounding box center [624, 378] width 70 height 20
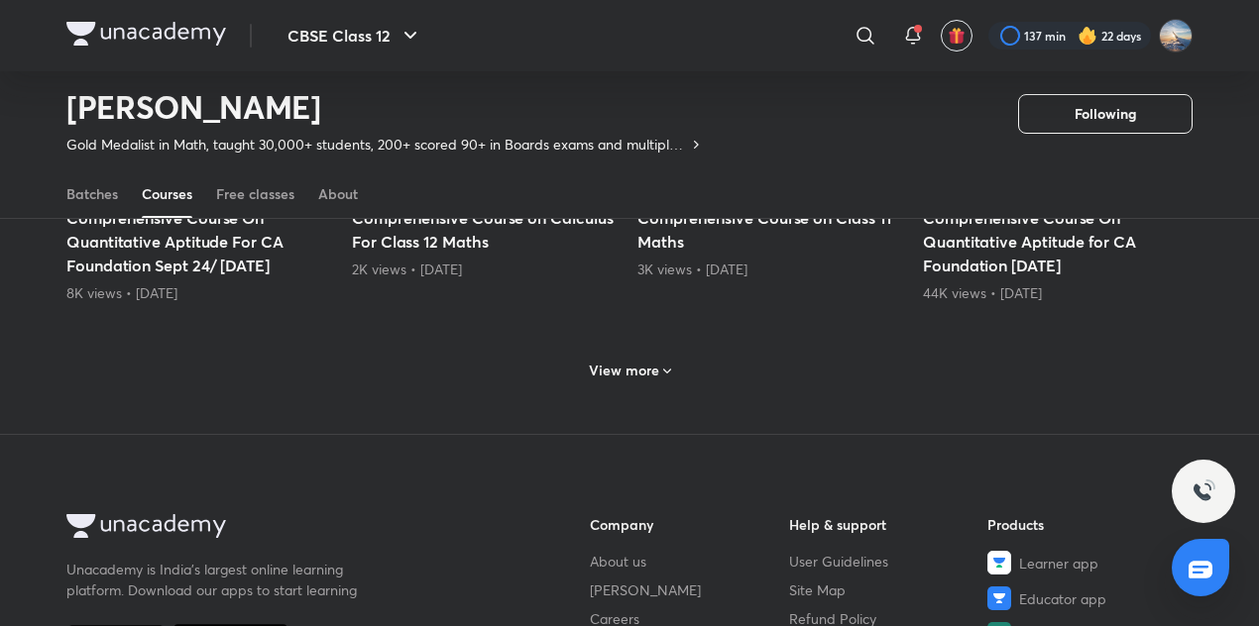
scroll to position [5993, 0]
click at [625, 365] on h6 "View more" at bounding box center [624, 373] width 70 height 20
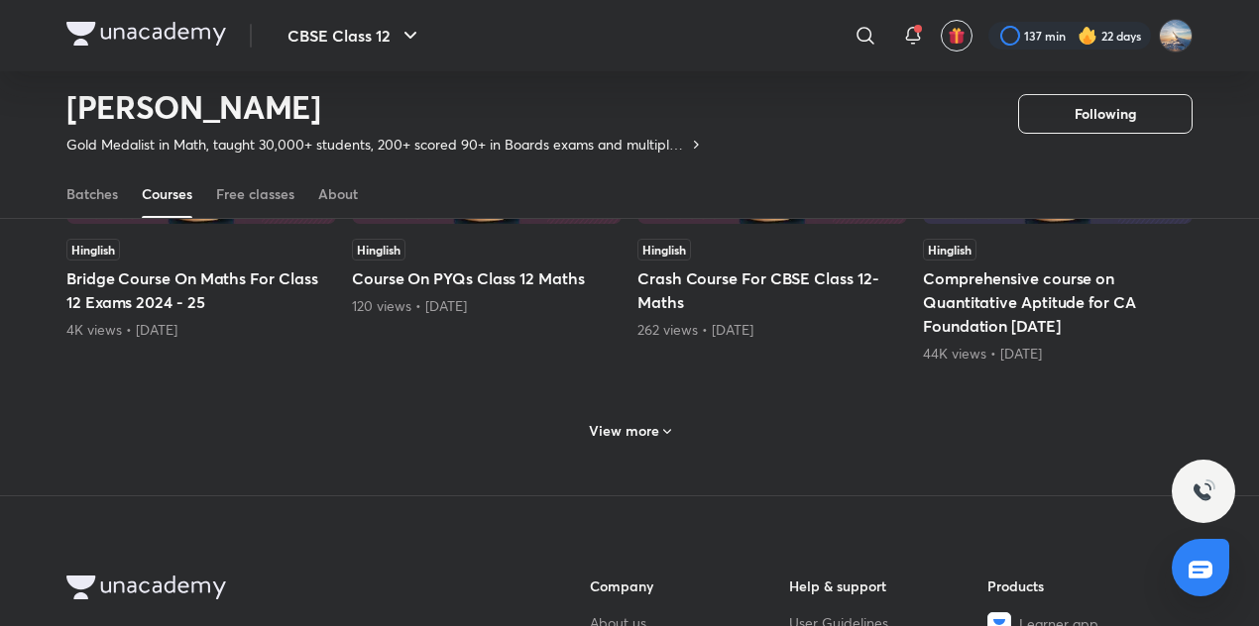
scroll to position [6944, 0]
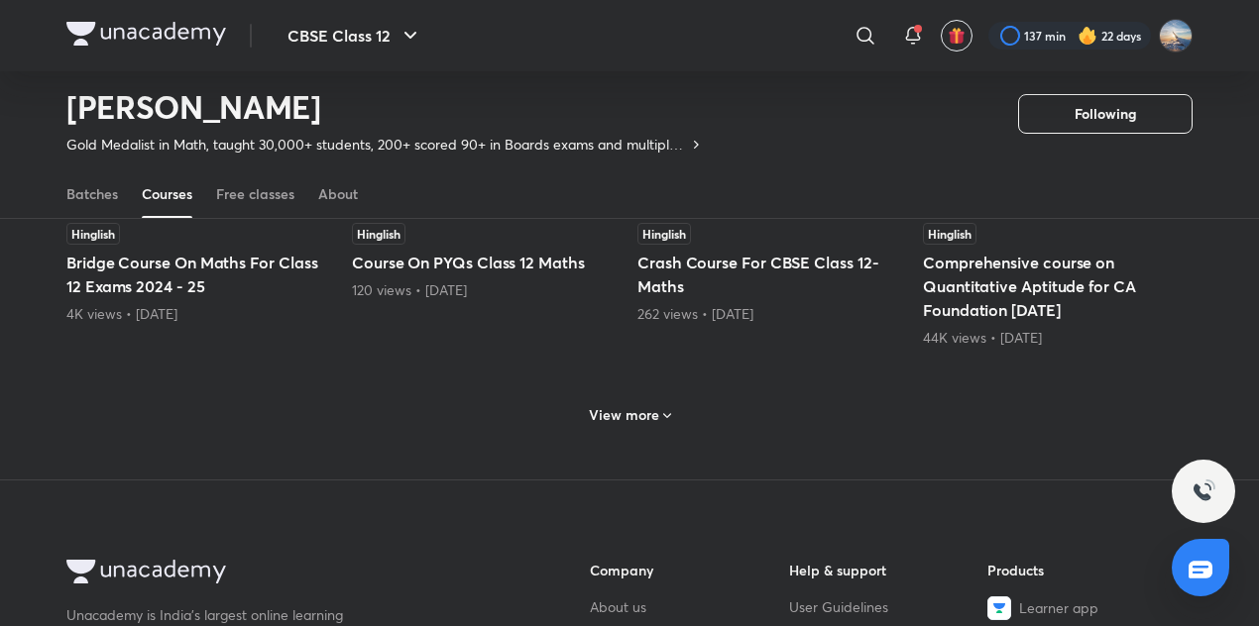
click at [628, 414] on h6 "View more" at bounding box center [624, 415] width 70 height 20
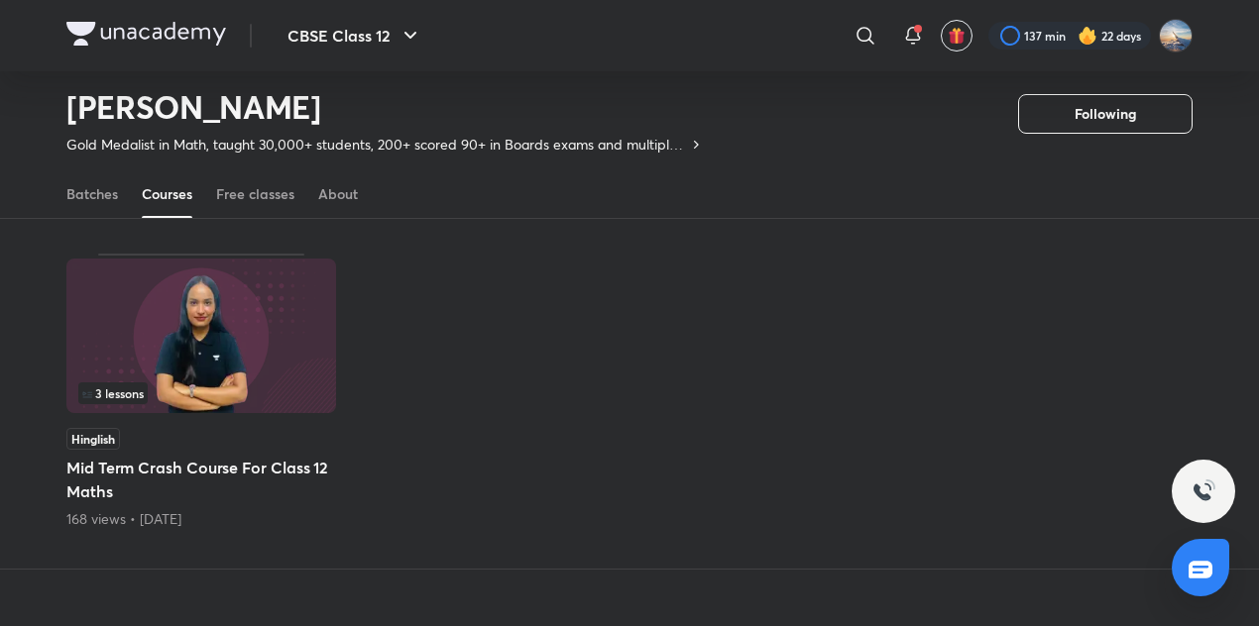
scroll to position [7737, 0]
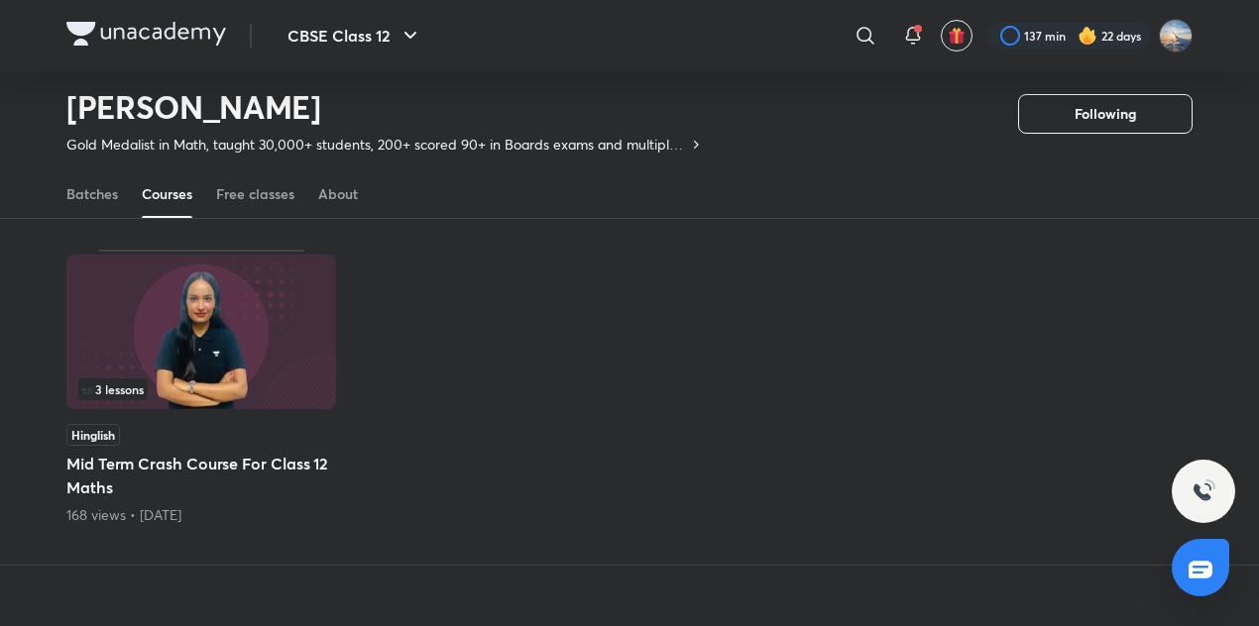
click at [266, 356] on img at bounding box center [201, 332] width 270 height 155
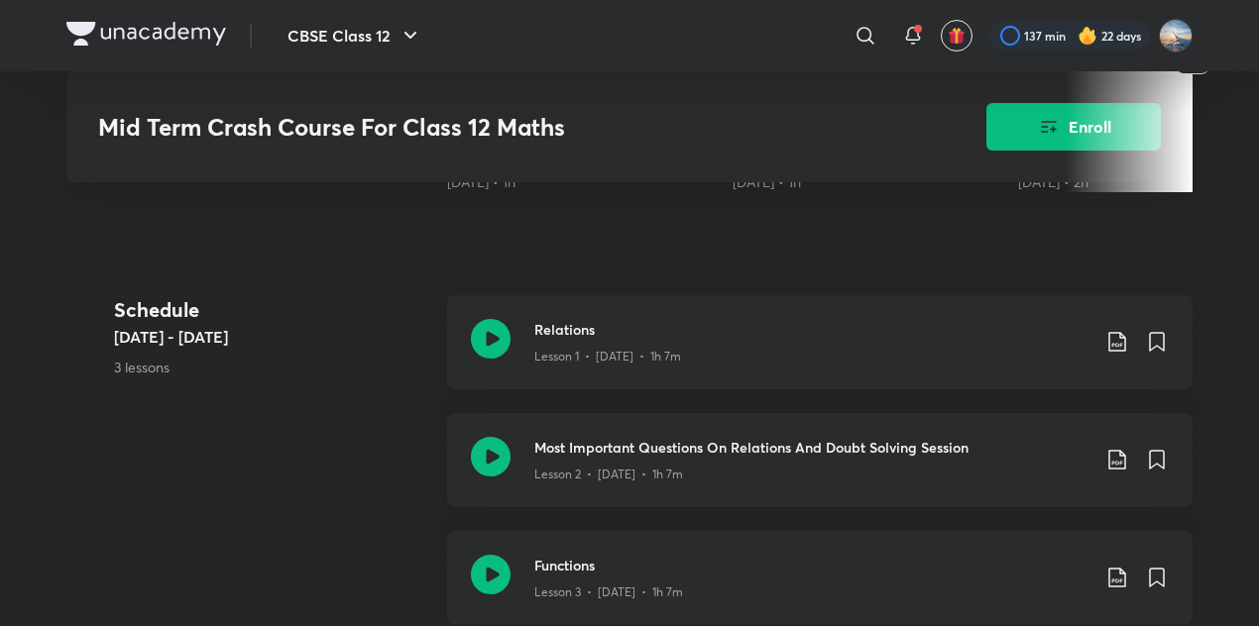
scroll to position [731, 0]
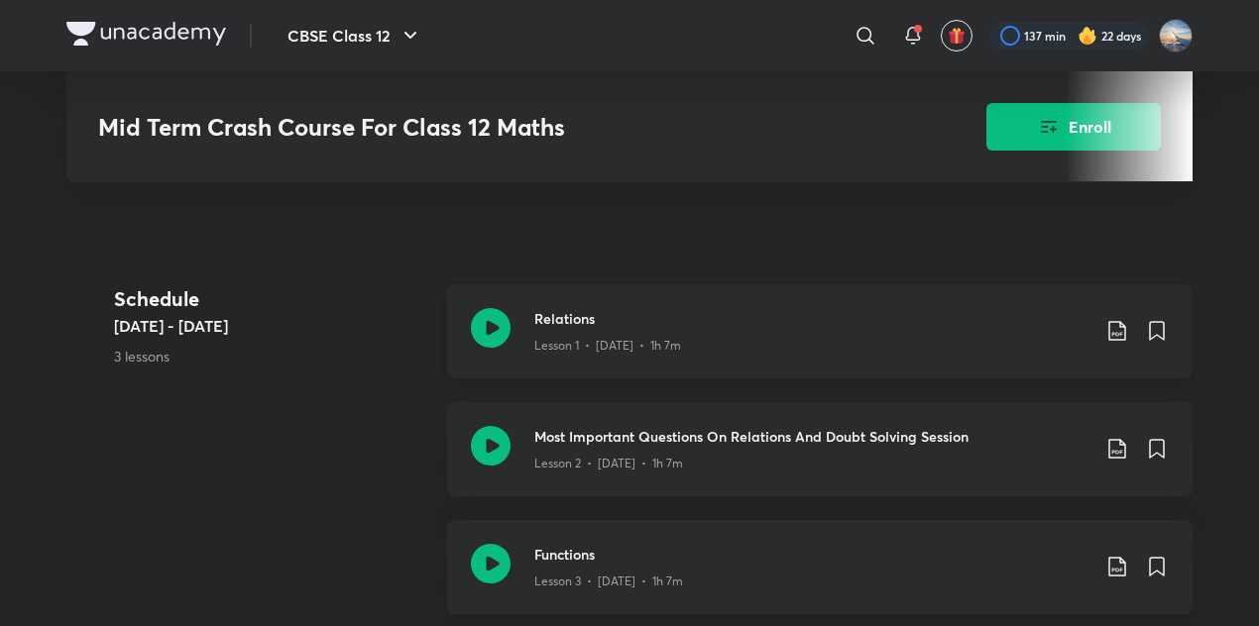
click at [491, 329] on icon at bounding box center [491, 328] width 40 height 40
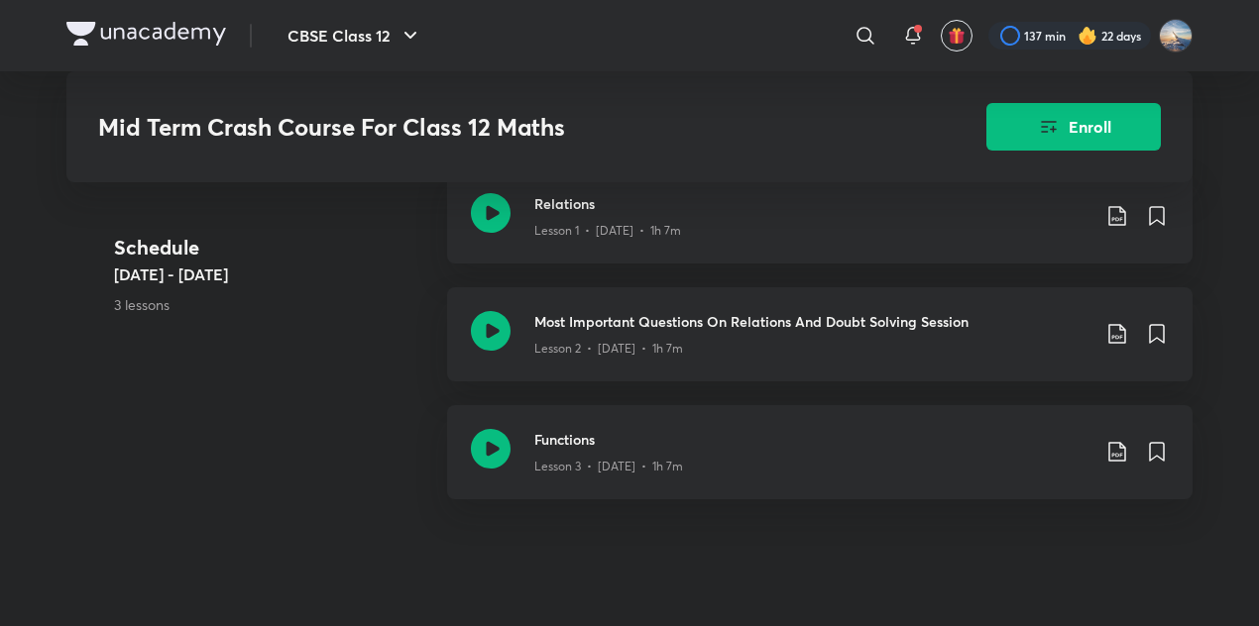
scroll to position [852, 0]
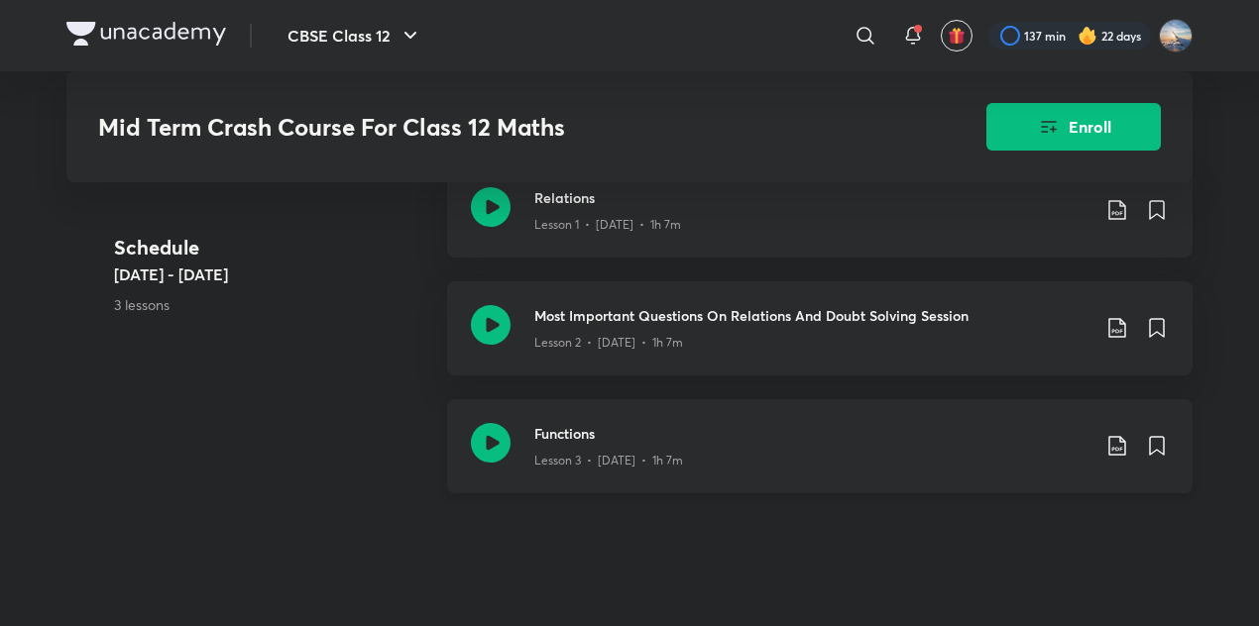
click at [586, 435] on h3 "Functions" at bounding box center [811, 433] width 555 height 21
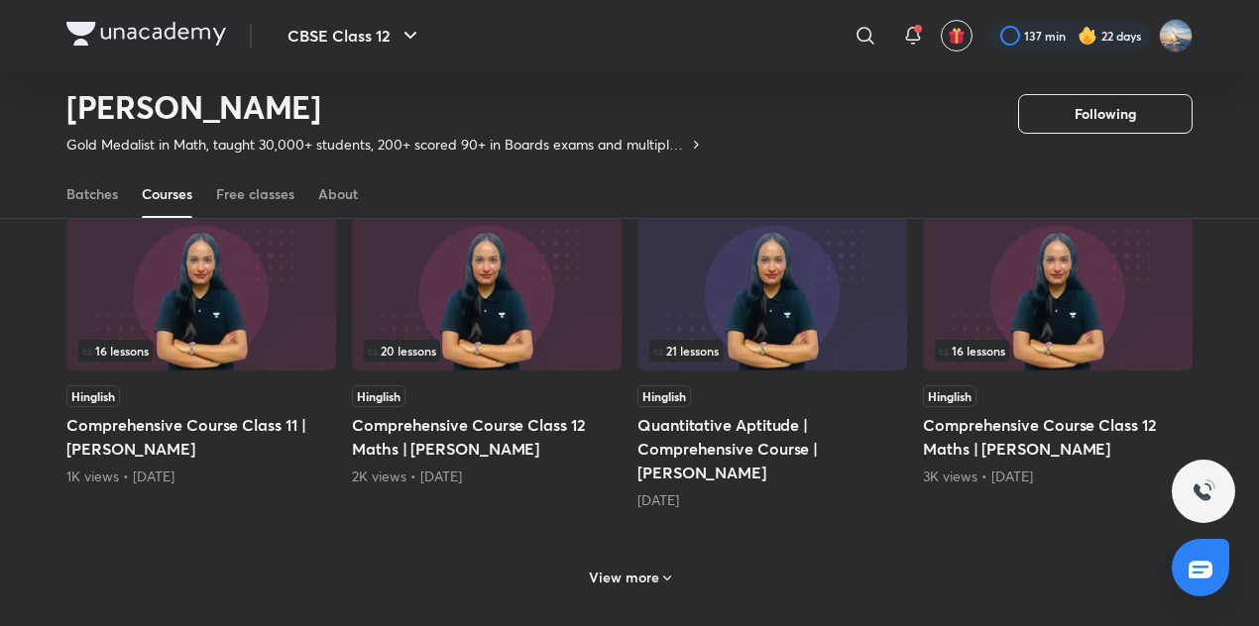
scroll to position [846, 0]
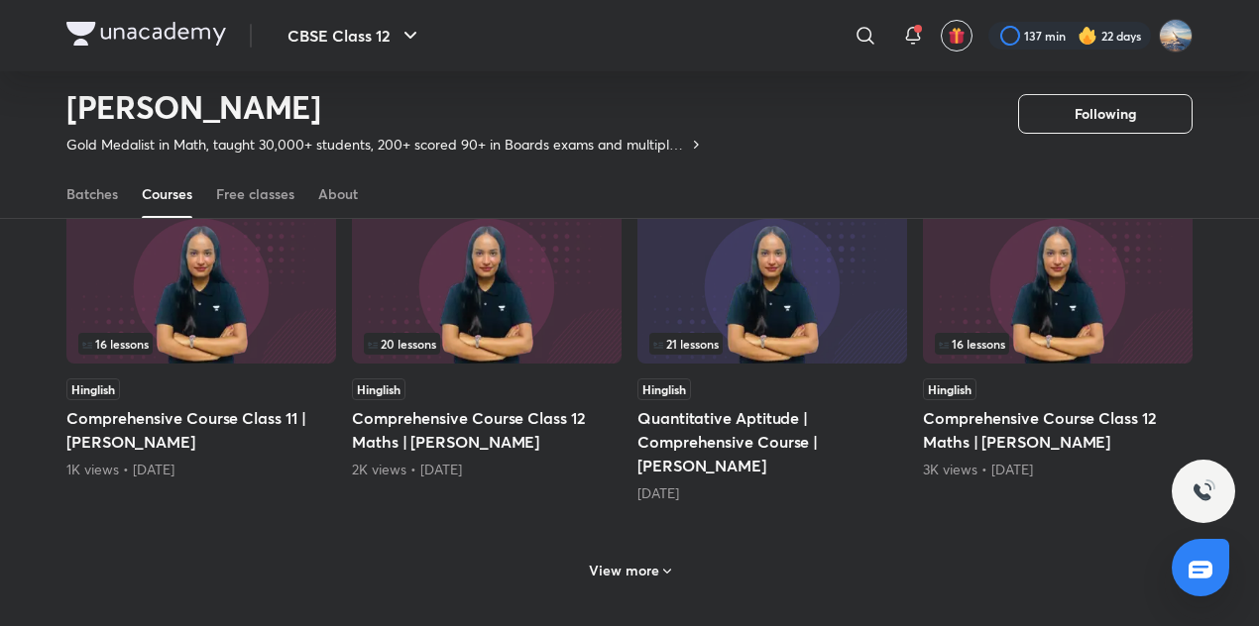
click at [638, 563] on h6 "View more" at bounding box center [624, 571] width 70 height 20
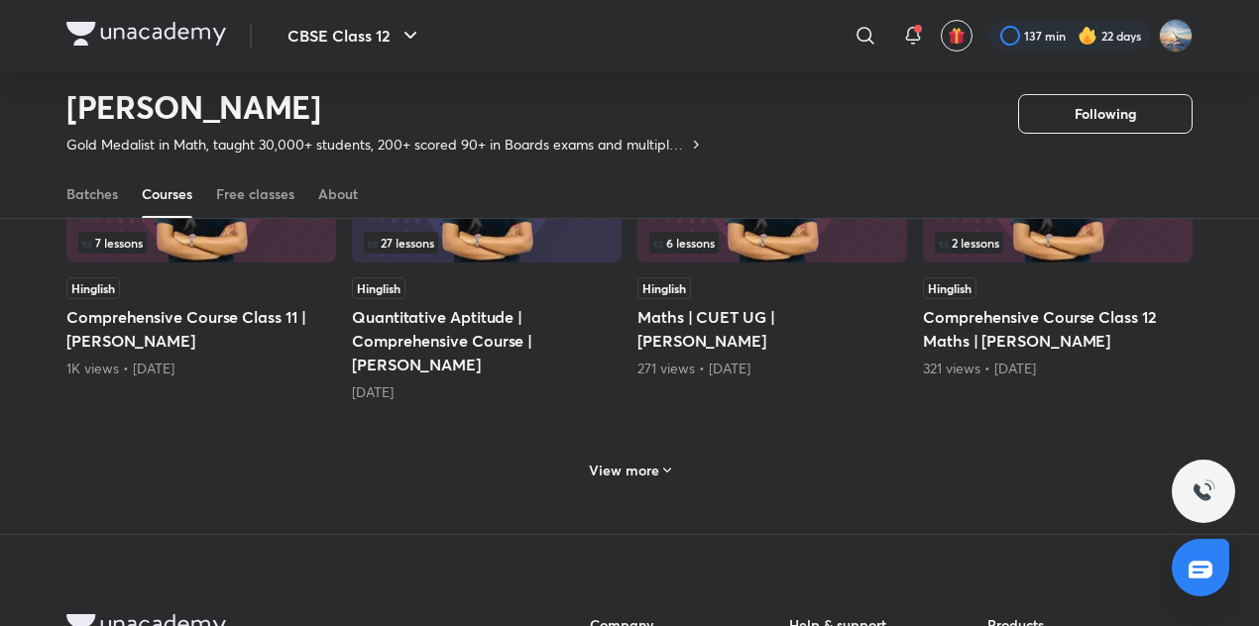
scroll to position [1944, 0]
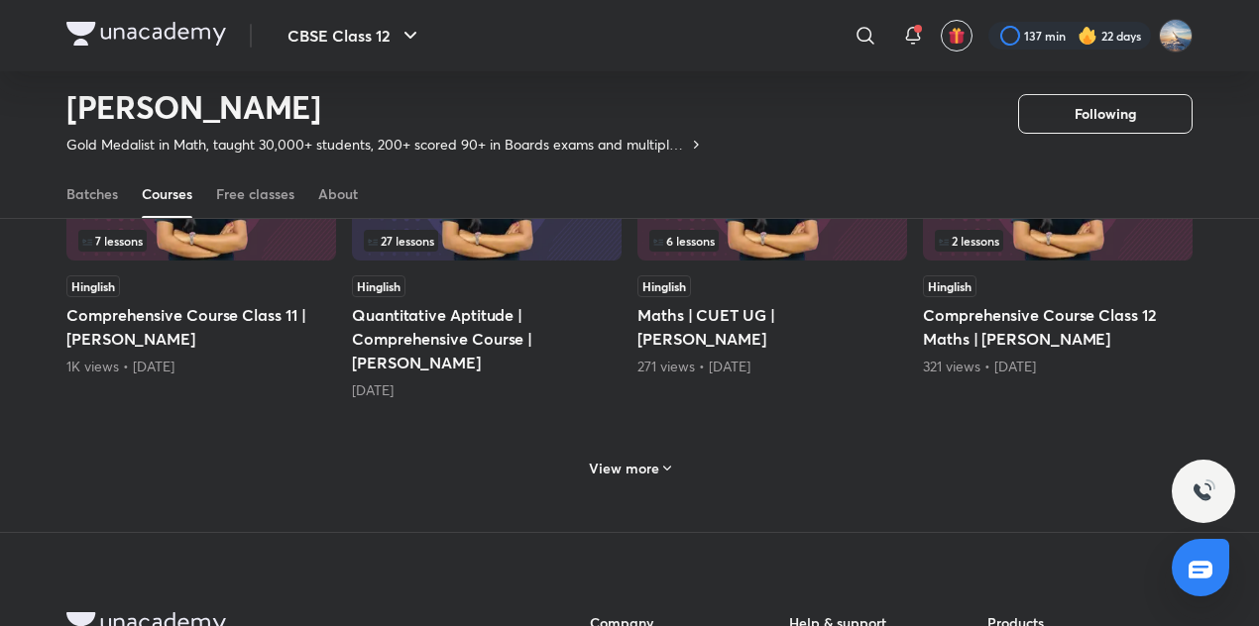
click at [634, 463] on h6 "View more" at bounding box center [624, 469] width 70 height 20
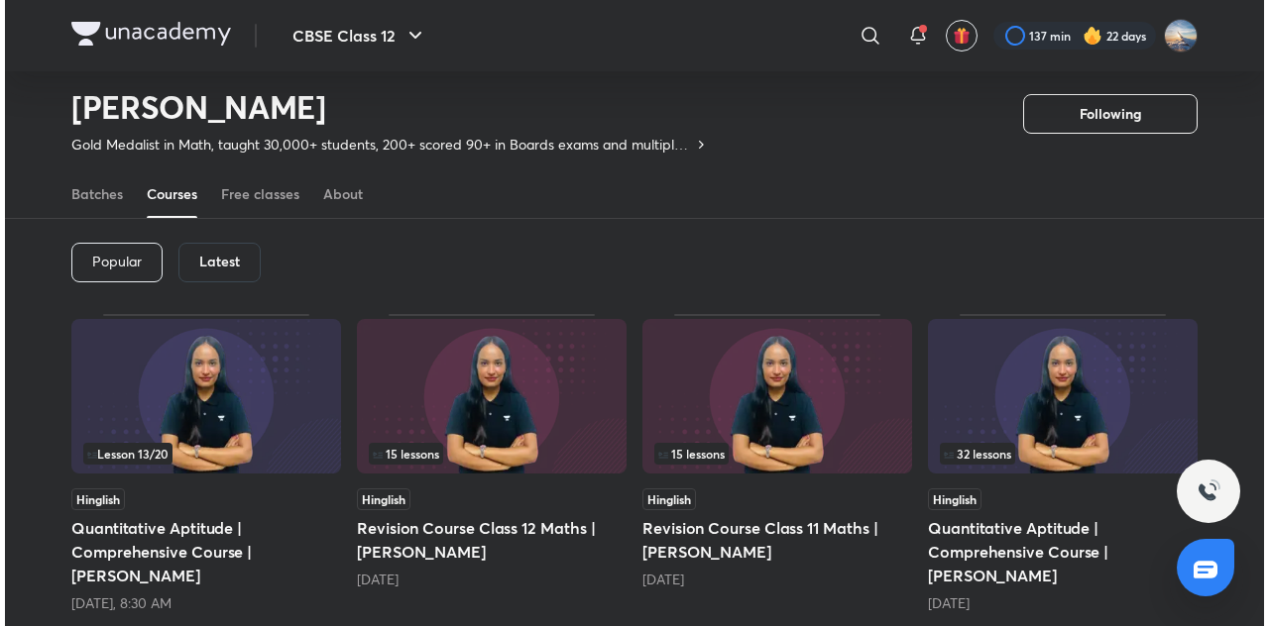
scroll to position [0, 0]
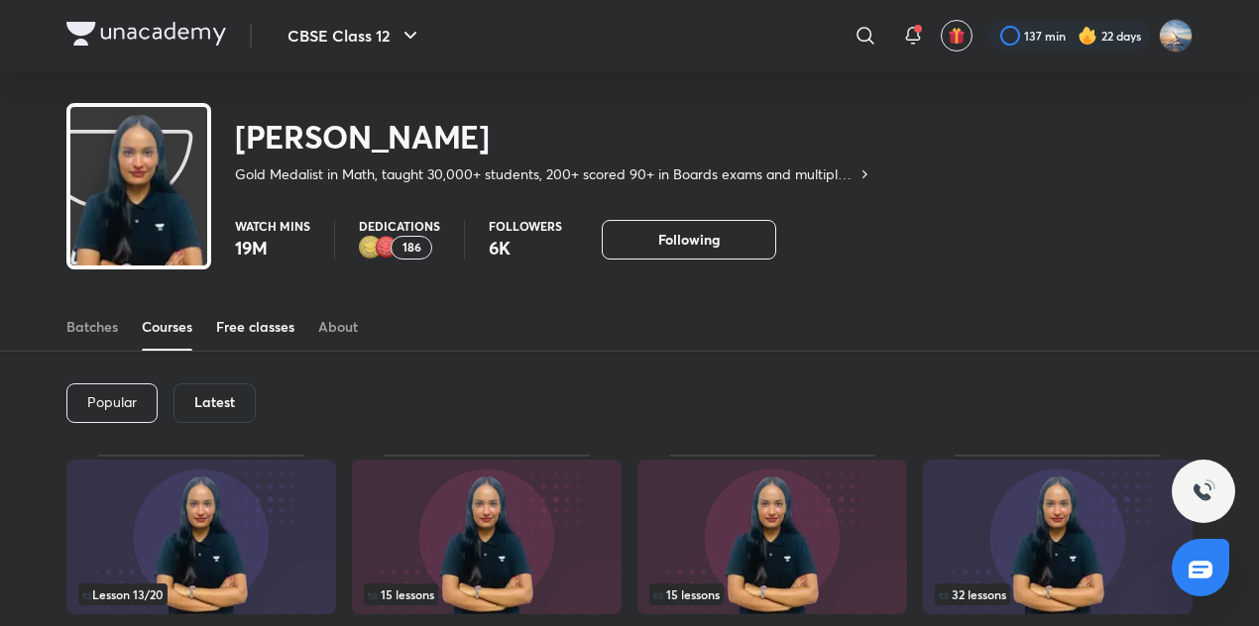
click at [242, 318] on div "Free classes" at bounding box center [255, 327] width 78 height 20
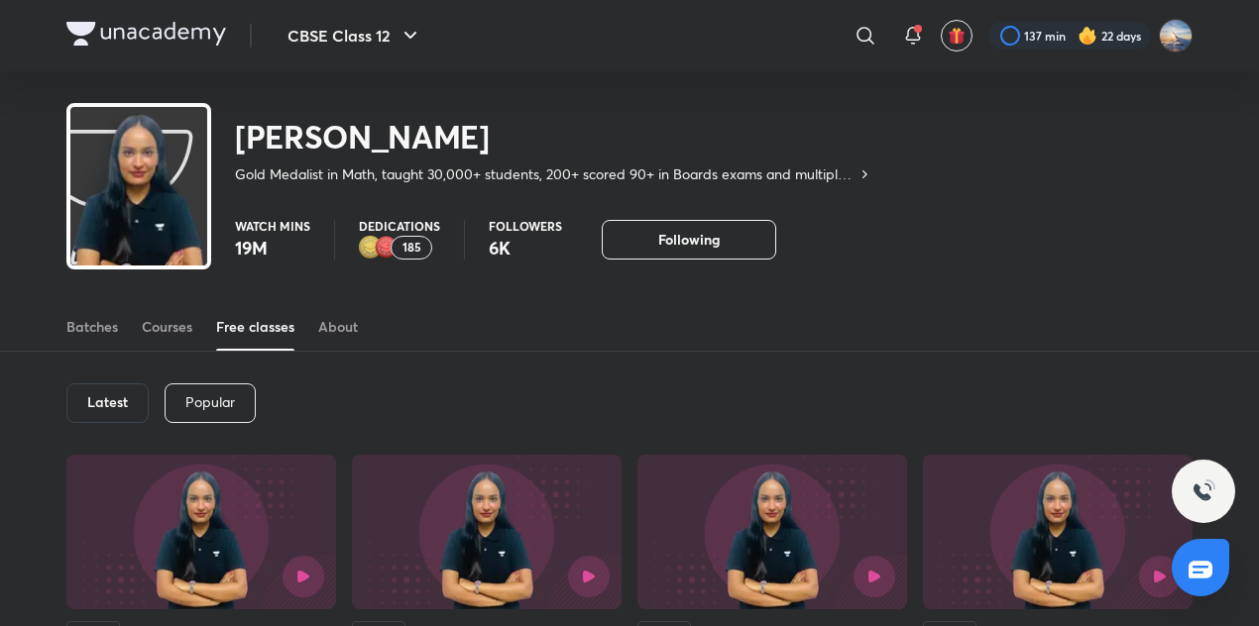
click at [416, 246] on p "185" at bounding box center [411, 248] width 19 height 14
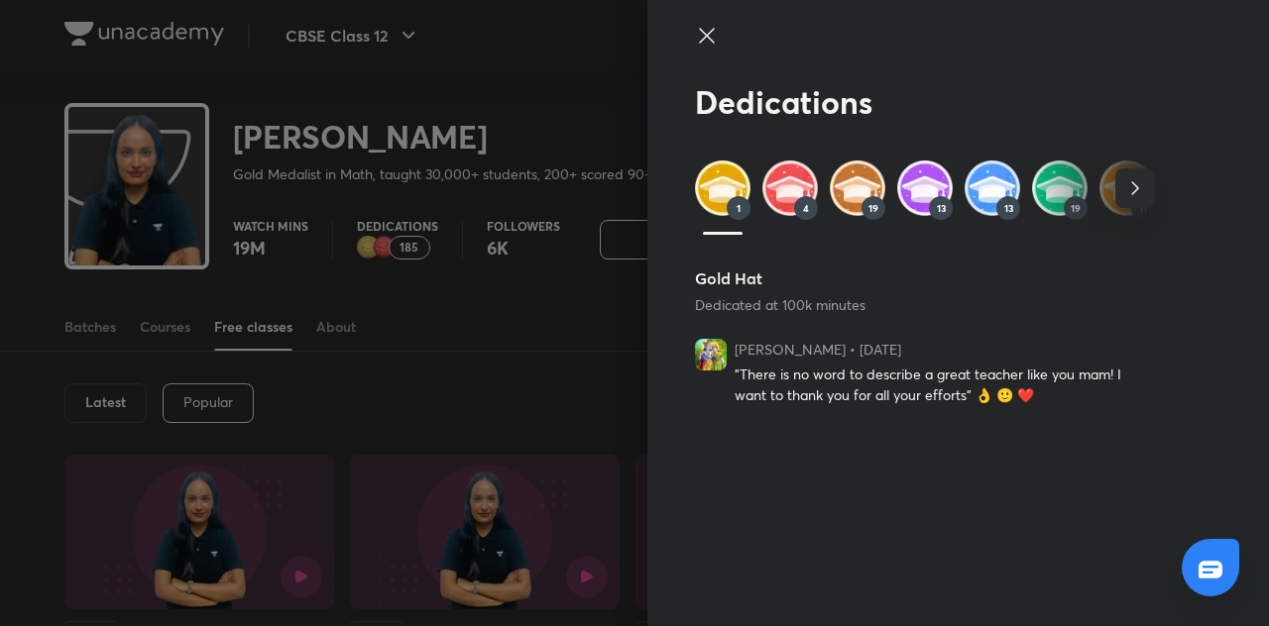
click at [714, 356] on img at bounding box center [711, 355] width 32 height 32
click at [796, 211] on div "4" at bounding box center [806, 208] width 24 height 24
click at [796, 198] on img at bounding box center [790, 189] width 56 height 56
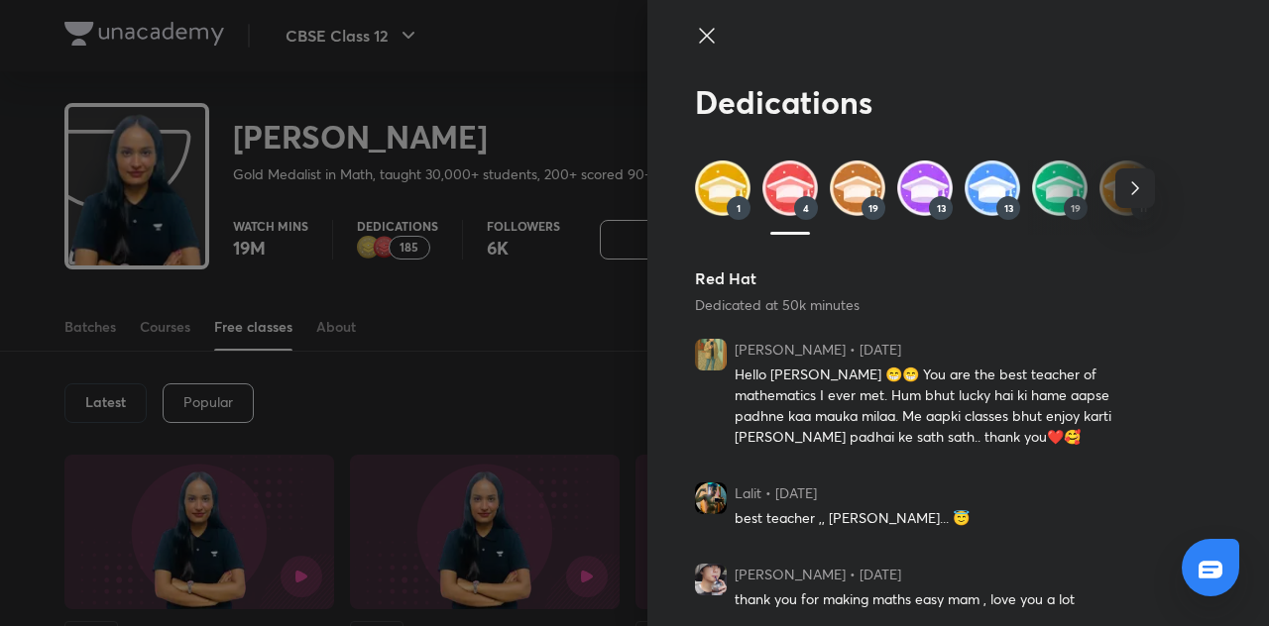
scroll to position [121, 0]
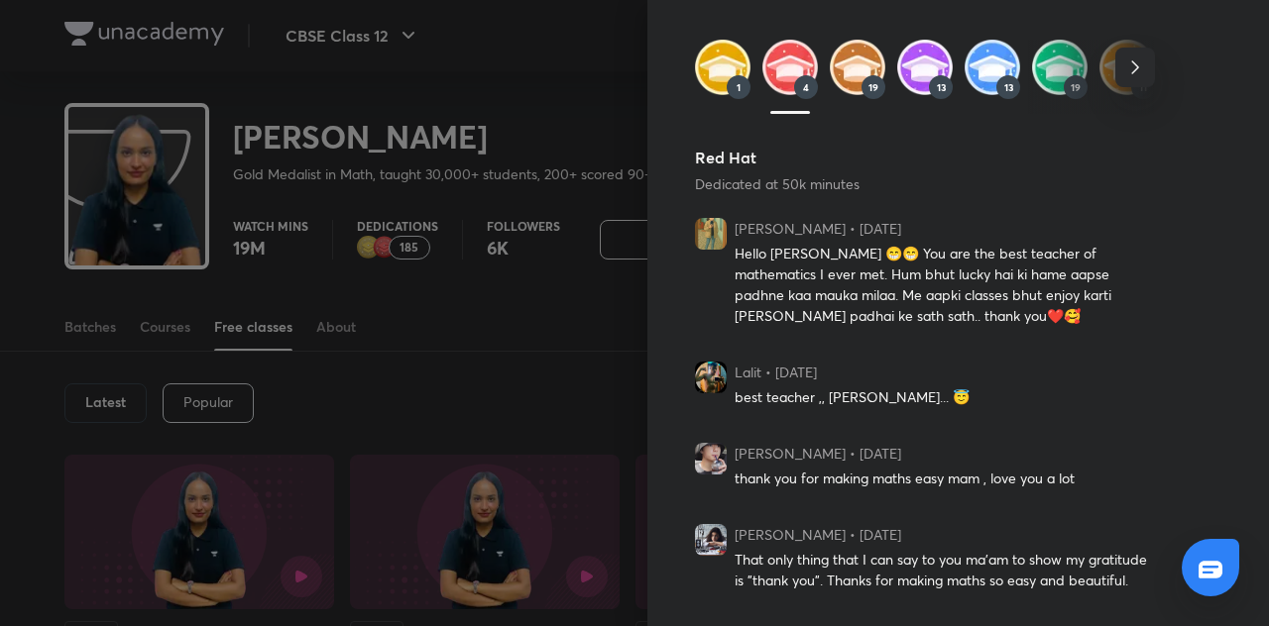
click at [868, 82] on span "19" at bounding box center [873, 87] width 10 height 12
click at [843, 84] on img at bounding box center [858, 68] width 56 height 56
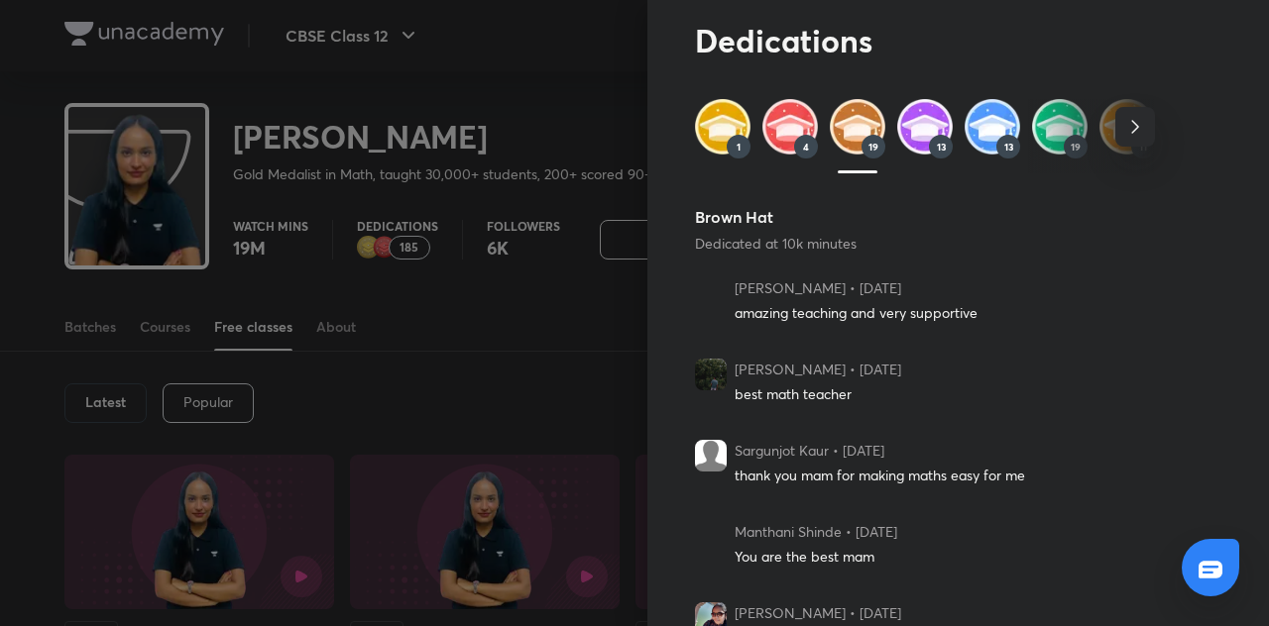
scroll to position [0, 0]
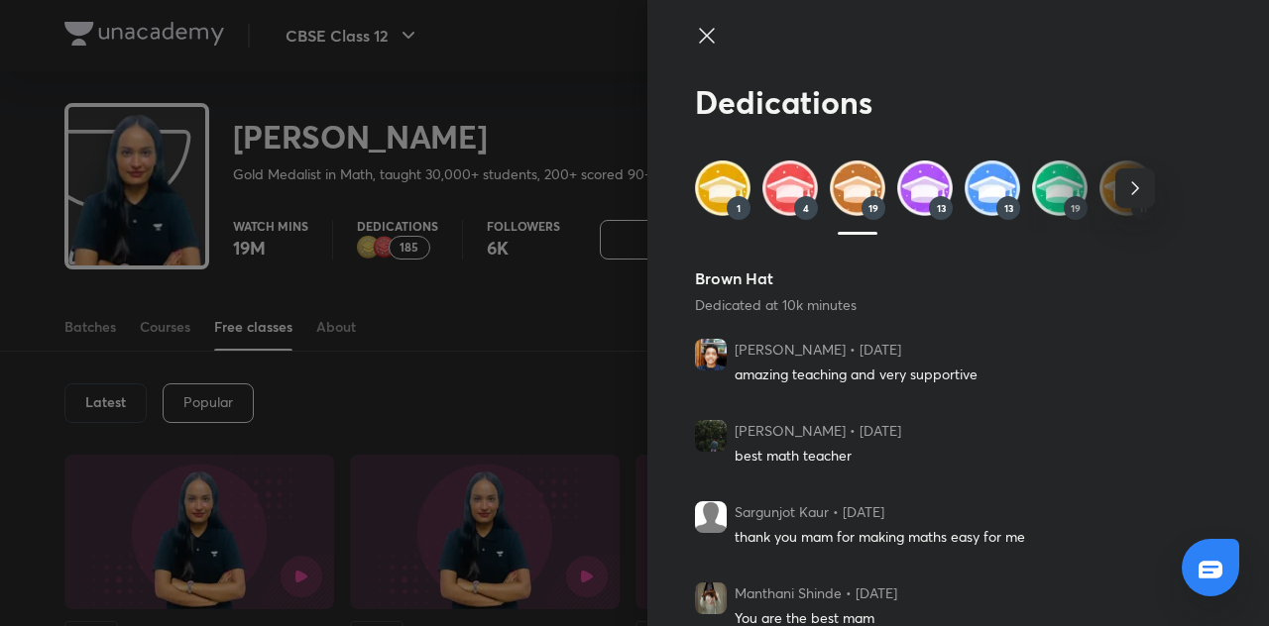
click at [928, 177] on img at bounding box center [925, 189] width 56 height 56
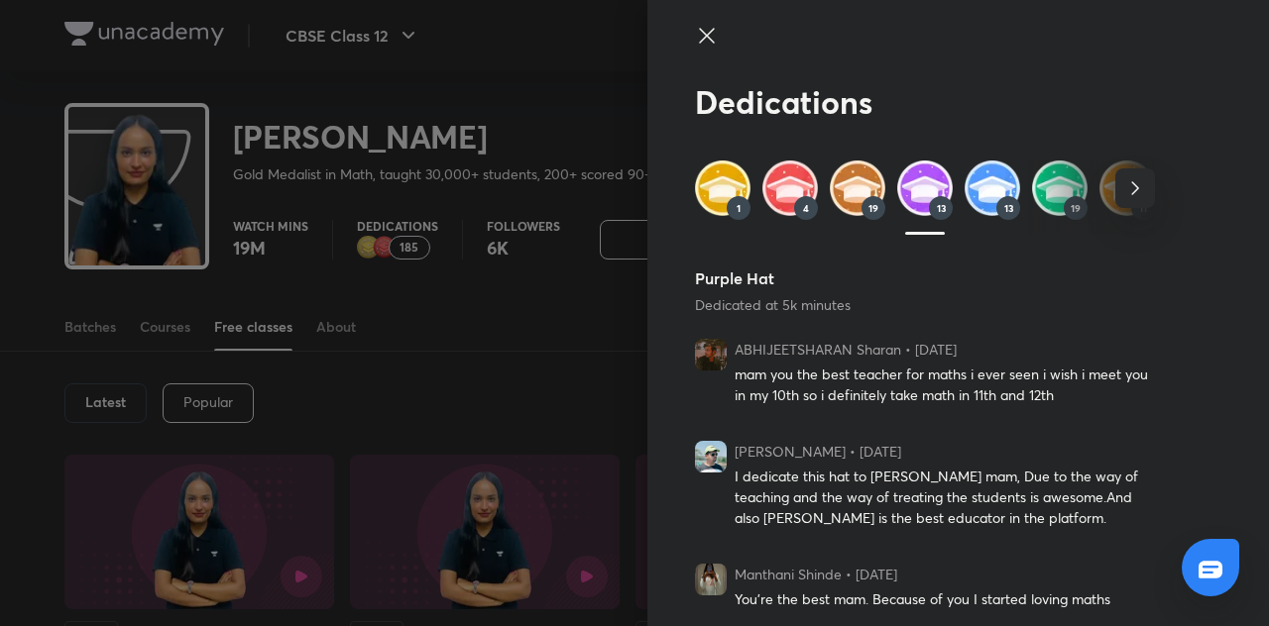
click at [1137, 177] on span "button" at bounding box center [1135, 188] width 40 height 24
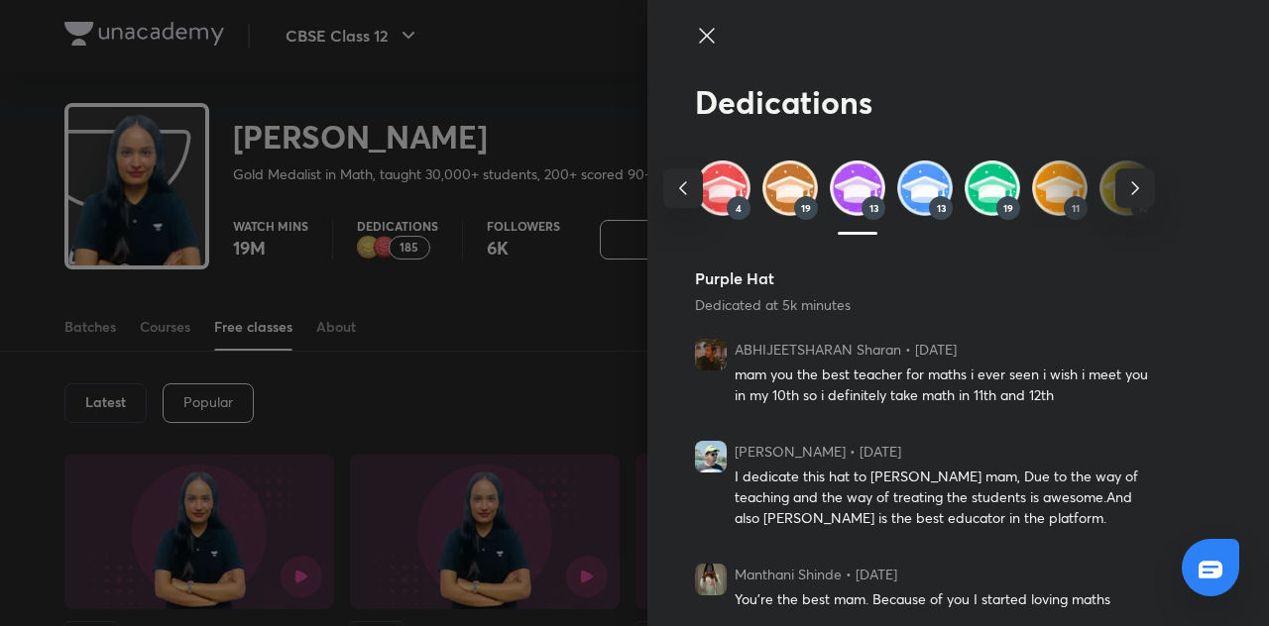
click at [1055, 189] on img at bounding box center [1060, 189] width 56 height 56
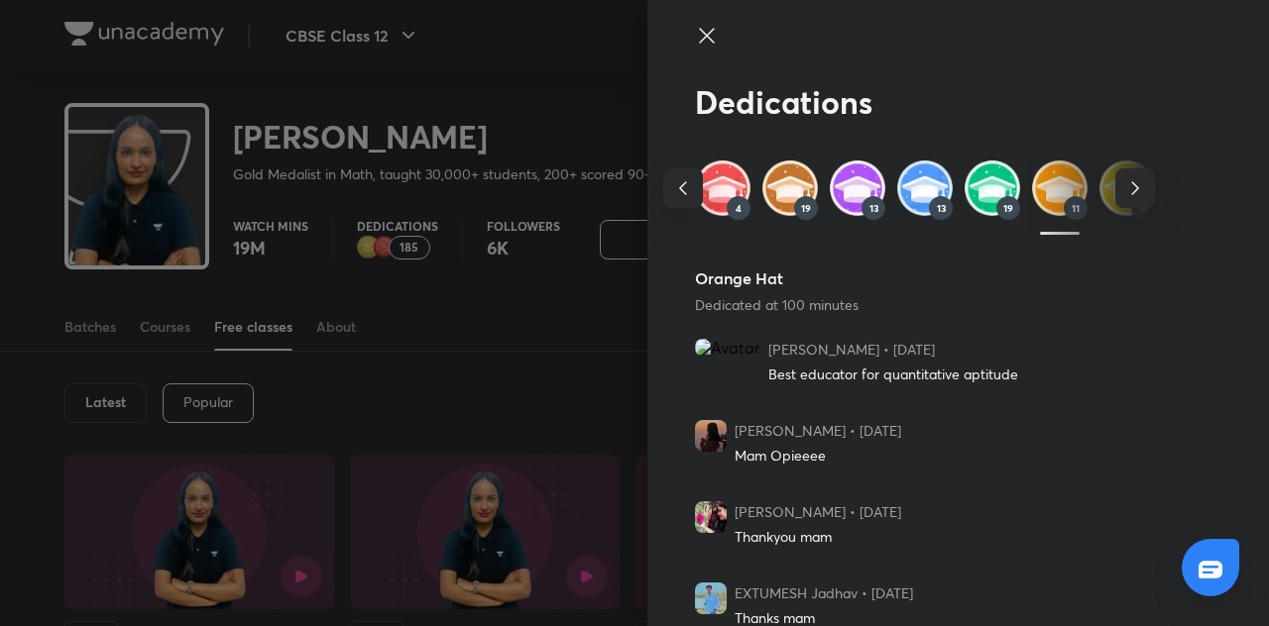
click at [971, 185] on img at bounding box center [992, 189] width 56 height 56
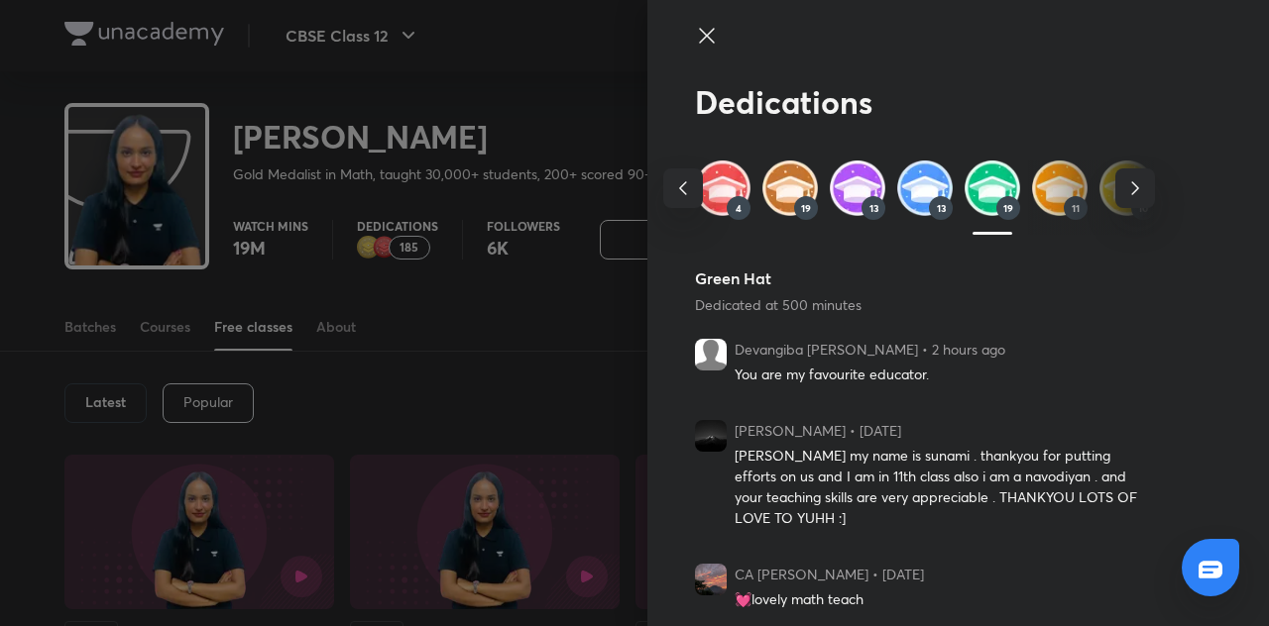
click at [922, 183] on img at bounding box center [925, 189] width 56 height 56
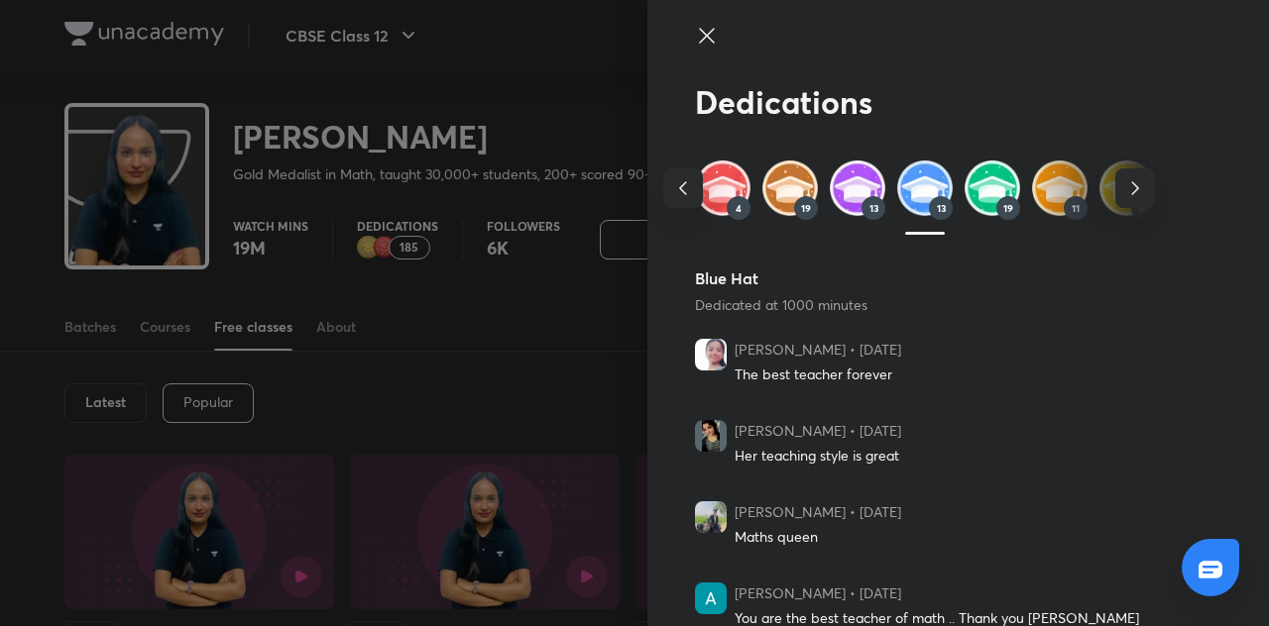
click at [993, 176] on img at bounding box center [992, 189] width 56 height 56
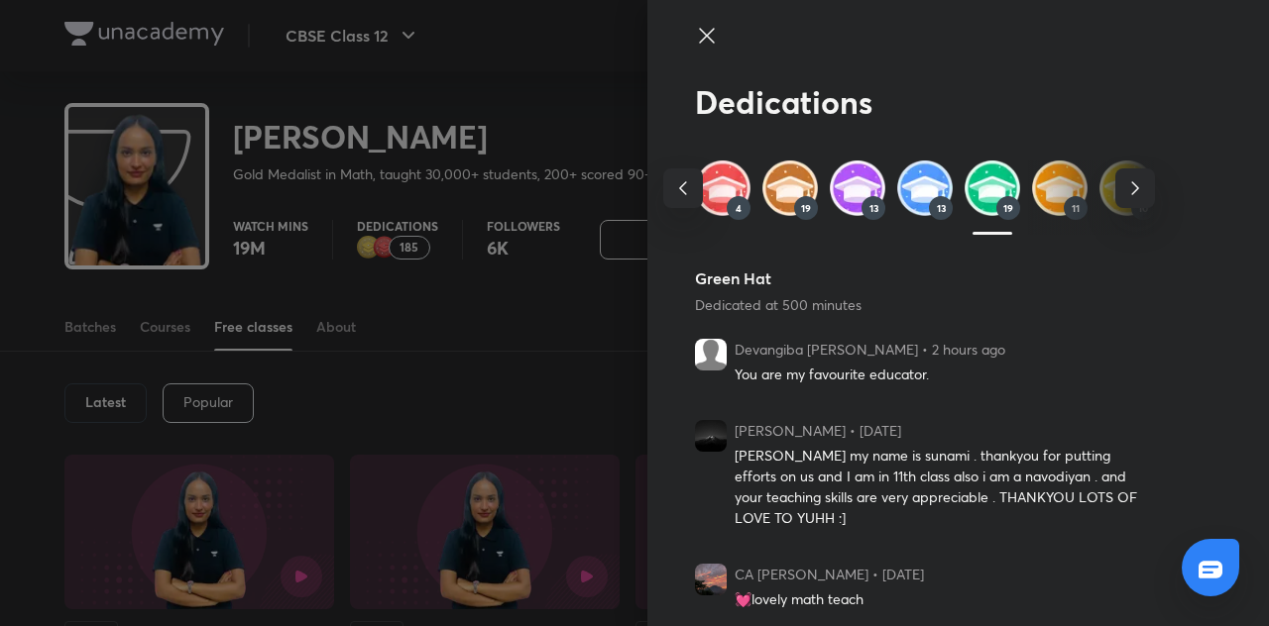
click at [1053, 194] on img at bounding box center [1060, 189] width 56 height 56
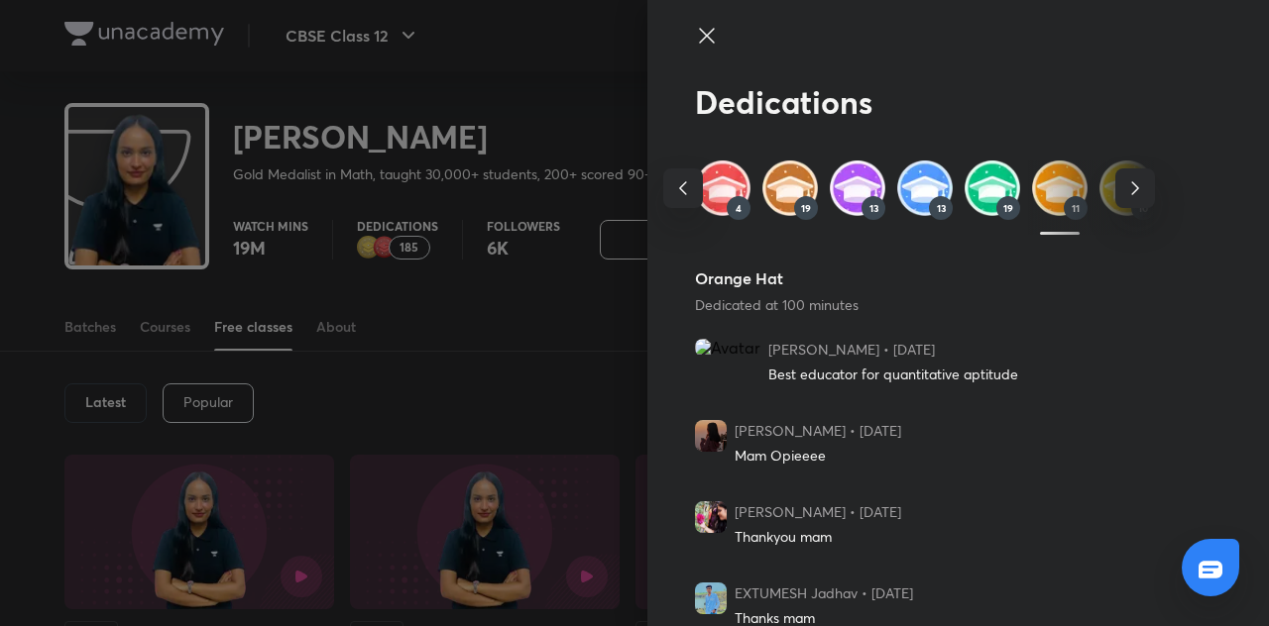
click at [1123, 199] on icon "button" at bounding box center [1135, 188] width 24 height 24
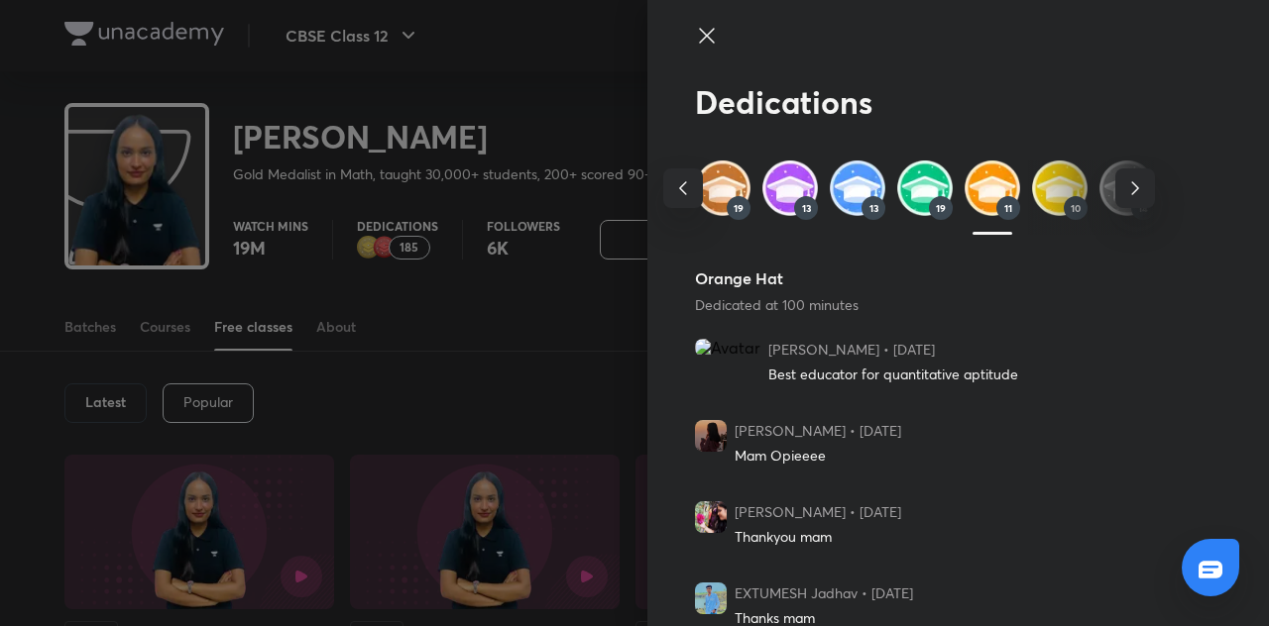
click at [1123, 199] on icon "button" at bounding box center [1135, 188] width 24 height 24
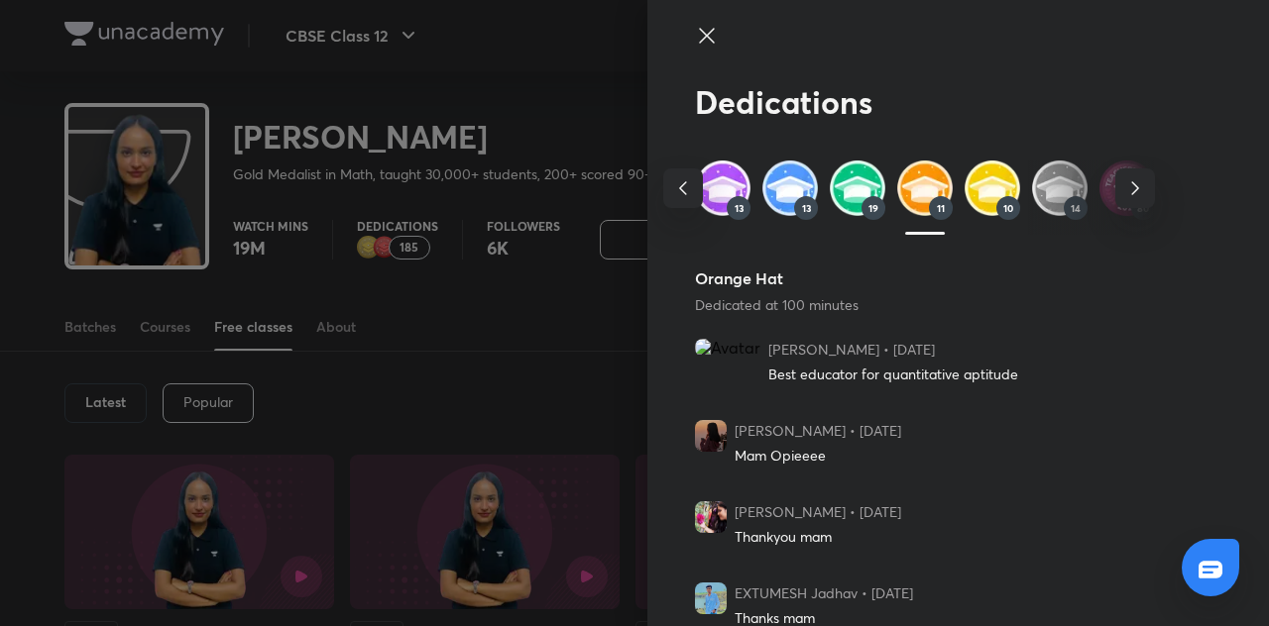
click at [1123, 199] on icon "button" at bounding box center [1135, 188] width 24 height 24
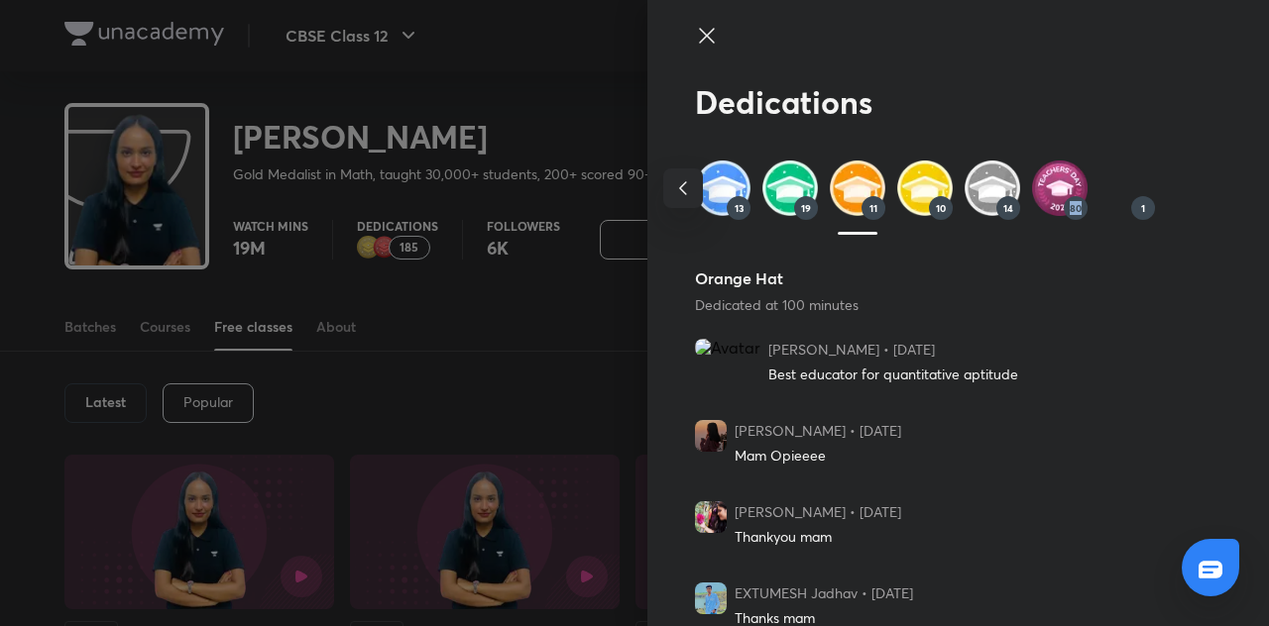
click at [1122, 199] on div "1 4 19 13 13 19 11 10 14 80 1" at bounding box center [925, 197] width 460 height 73
click at [1131, 199] on div "1" at bounding box center [1143, 208] width 24 height 24
click at [1099, 205] on img at bounding box center [1127, 189] width 56 height 56
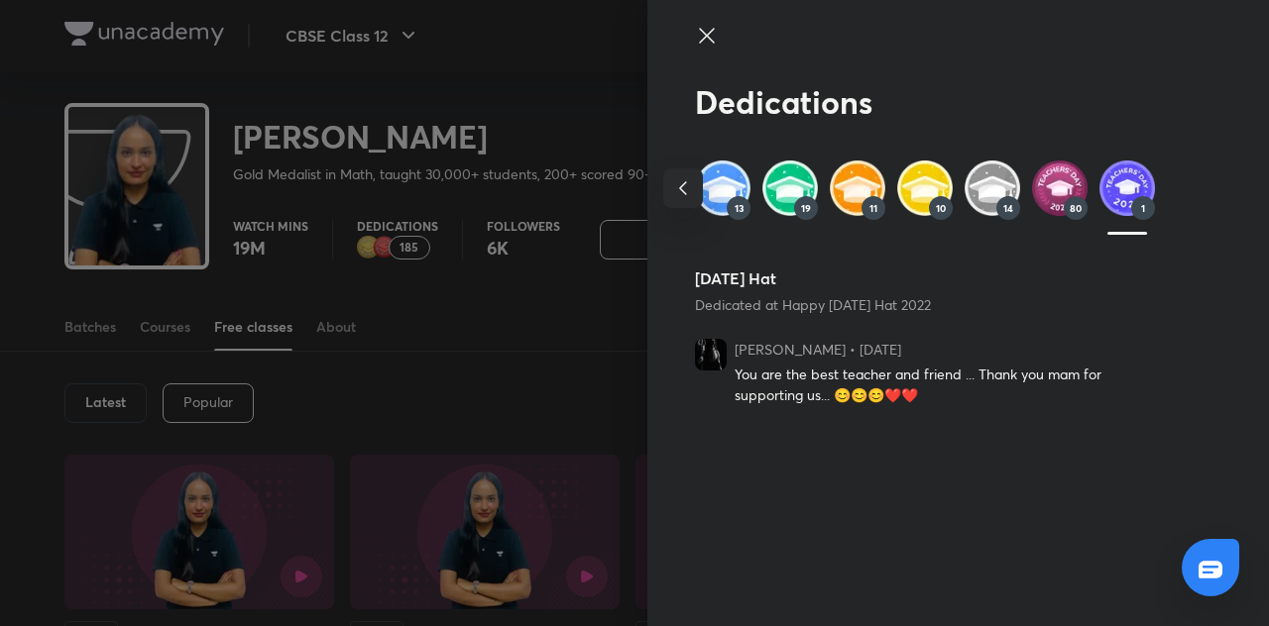
click at [1071, 189] on img at bounding box center [1060, 189] width 56 height 56
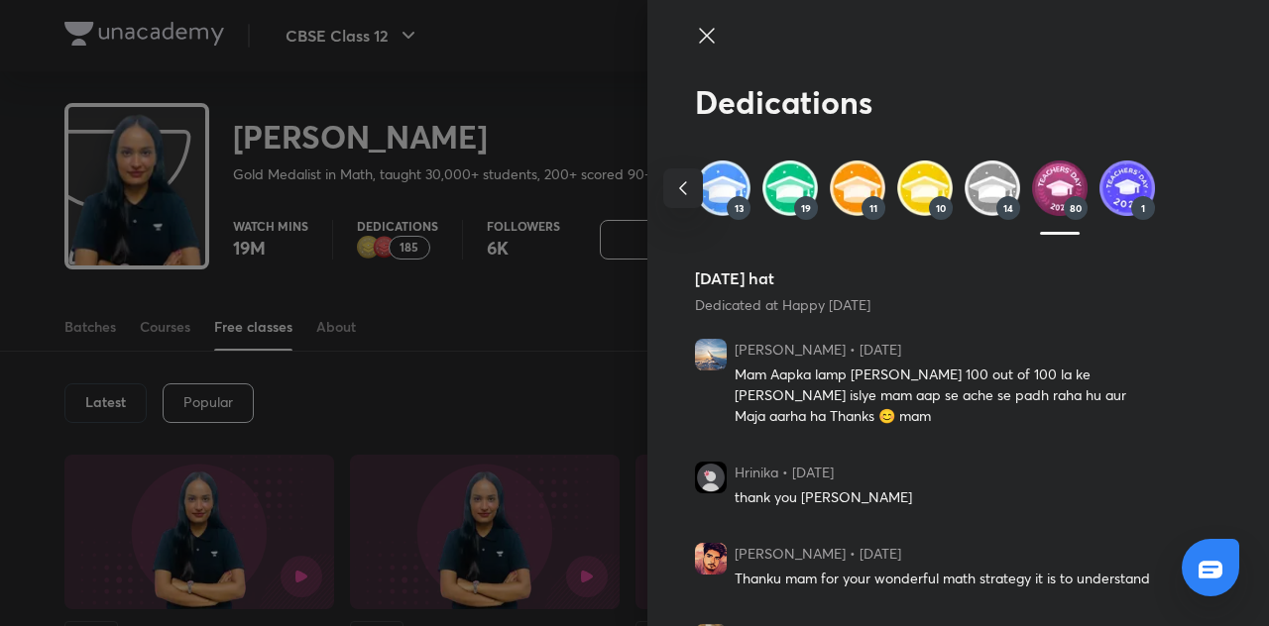
click at [1003, 207] on span "14" at bounding box center [1008, 208] width 10 height 12
click at [964, 173] on img at bounding box center [992, 189] width 56 height 56
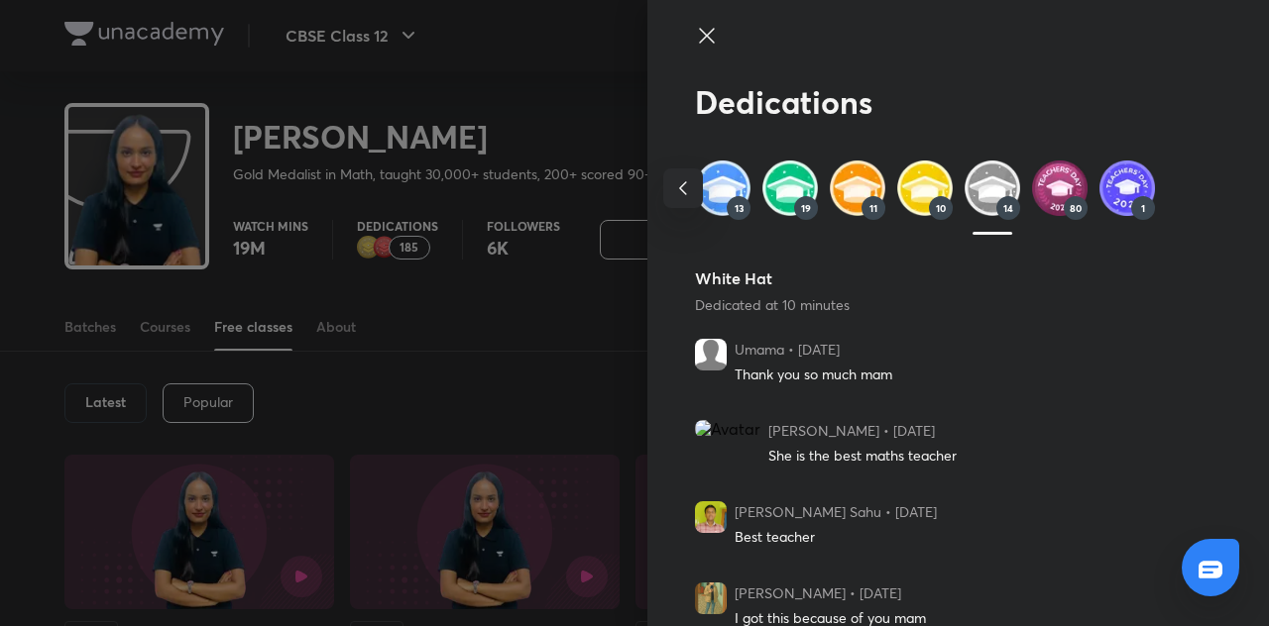
click at [901, 174] on img at bounding box center [925, 189] width 56 height 56
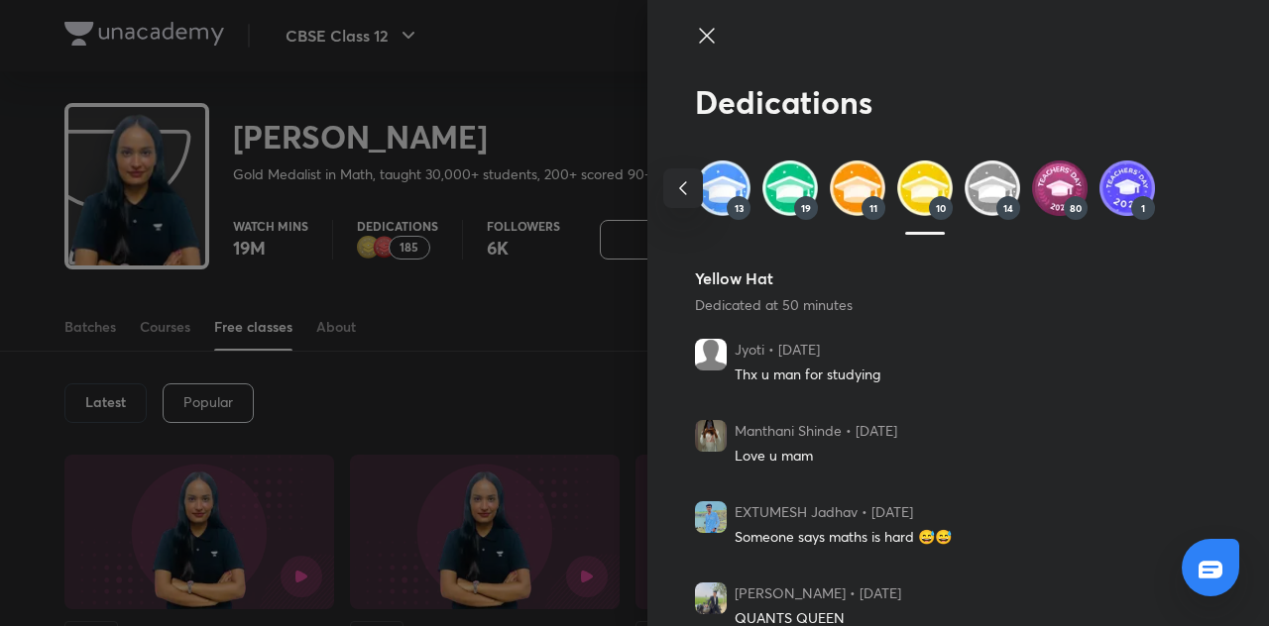
click at [699, 37] on icon at bounding box center [706, 35] width 15 height 15
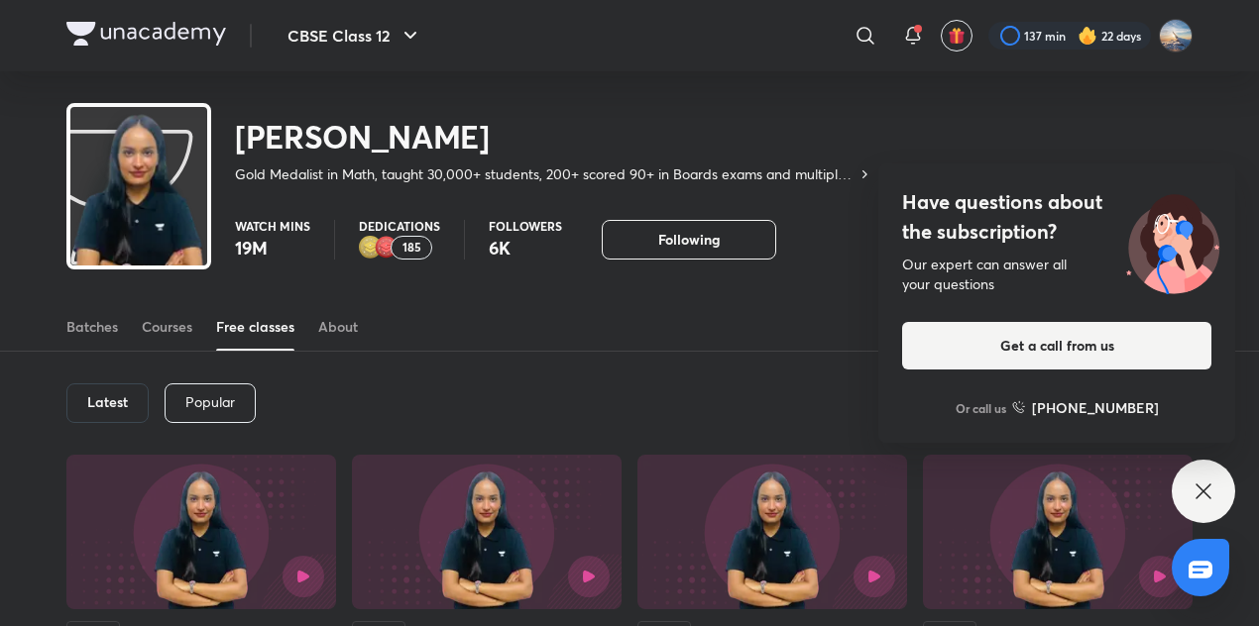
click at [656, 110] on div "[PERSON_NAME] Gold Medalist in Math, taught 30,000+ students, 200+ scored 90+ i…" at bounding box center [469, 143] width 806 height 81
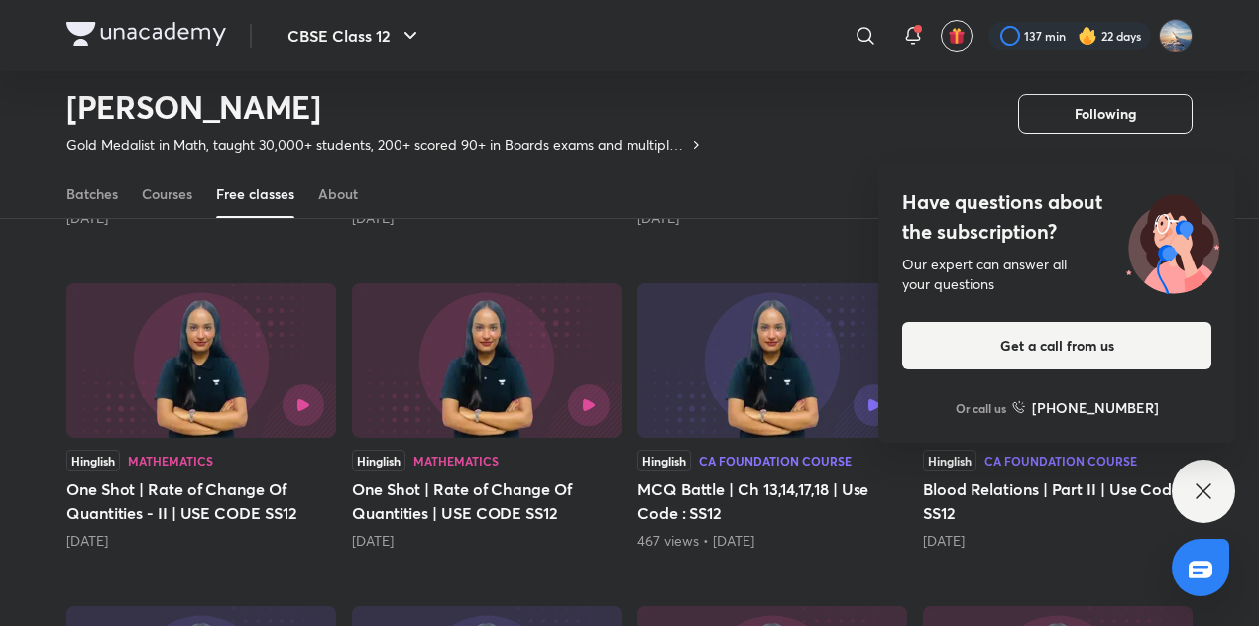
scroll to position [444, 0]
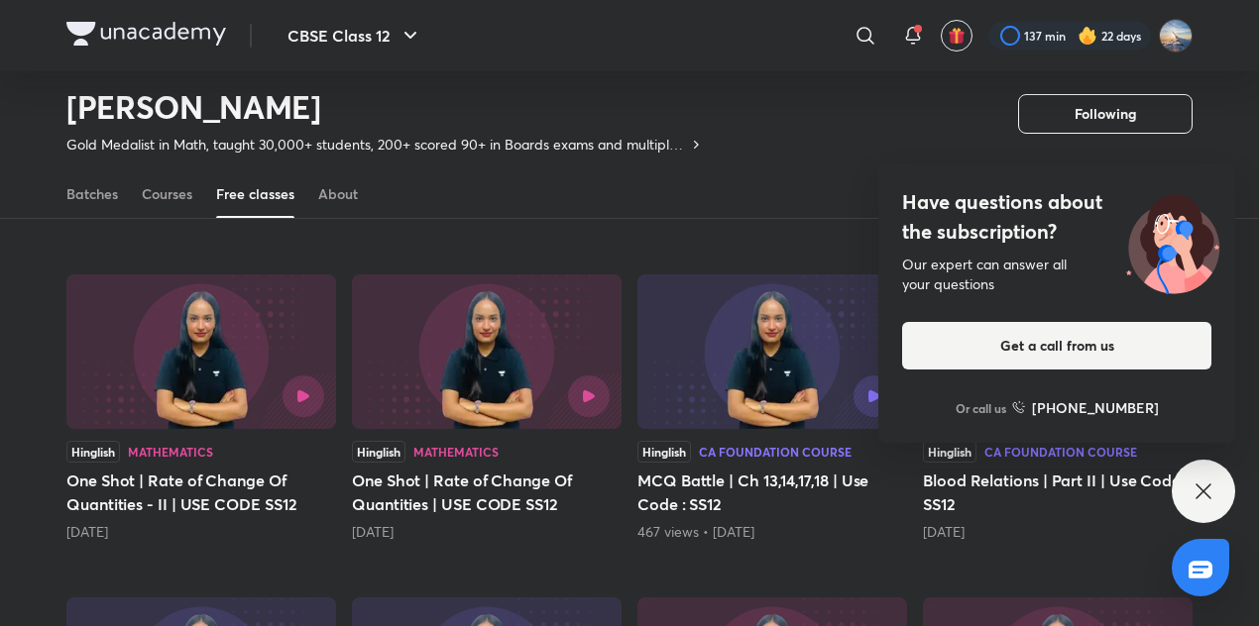
click at [1195, 483] on icon at bounding box center [1203, 492] width 24 height 24
